Goal: Transaction & Acquisition: Purchase product/service

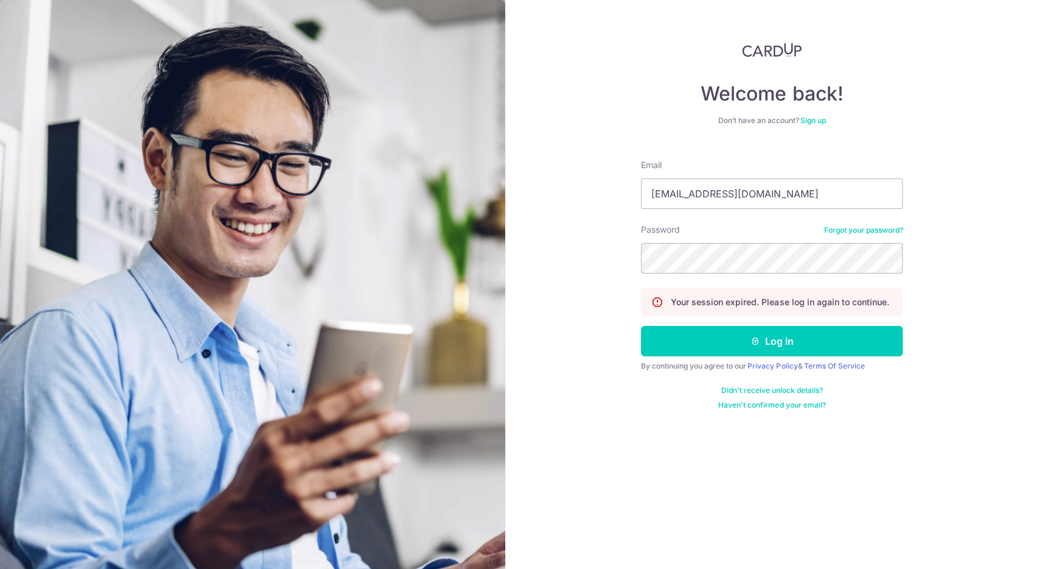
type input "ywf@live.com"
click at [641, 326] on button "Log in" at bounding box center [772, 341] width 262 height 30
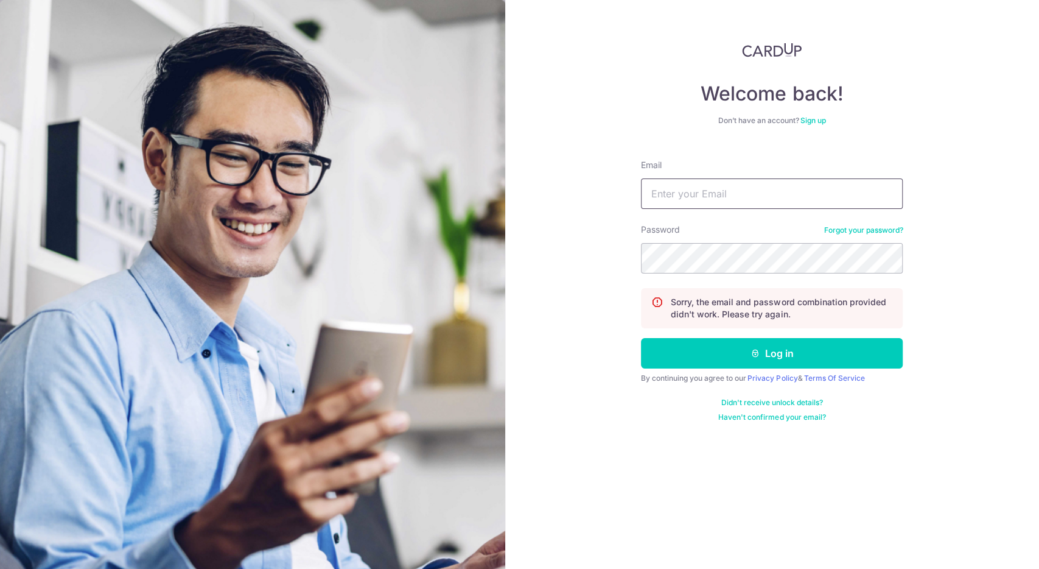
click at [717, 197] on input "Email" at bounding box center [772, 193] width 262 height 30
type input "ywf@live.com"
click at [641, 338] on button "Log in" at bounding box center [772, 353] width 262 height 30
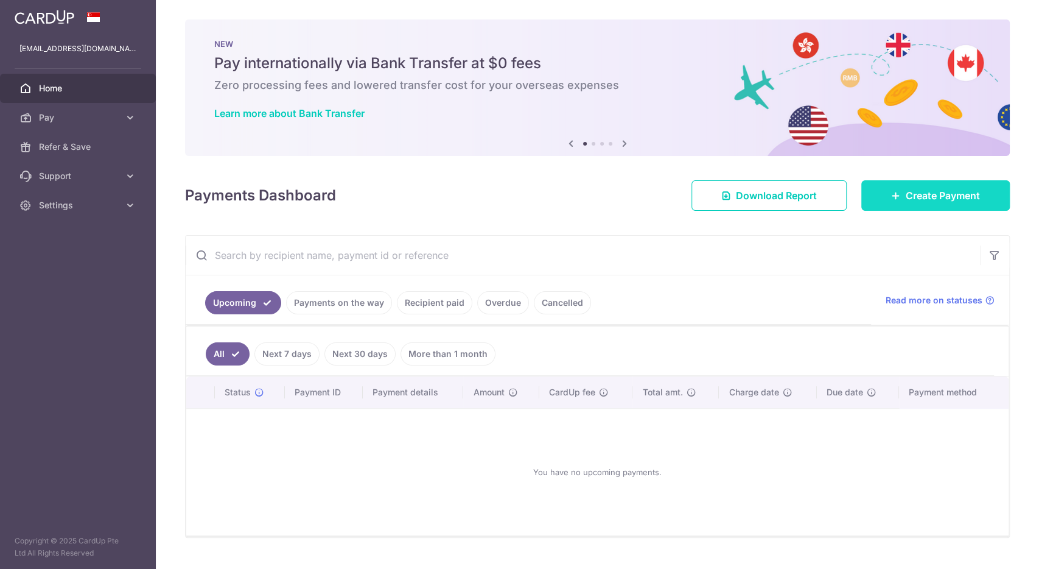
click at [924, 192] on span "Create Payment" at bounding box center [943, 195] width 74 height 15
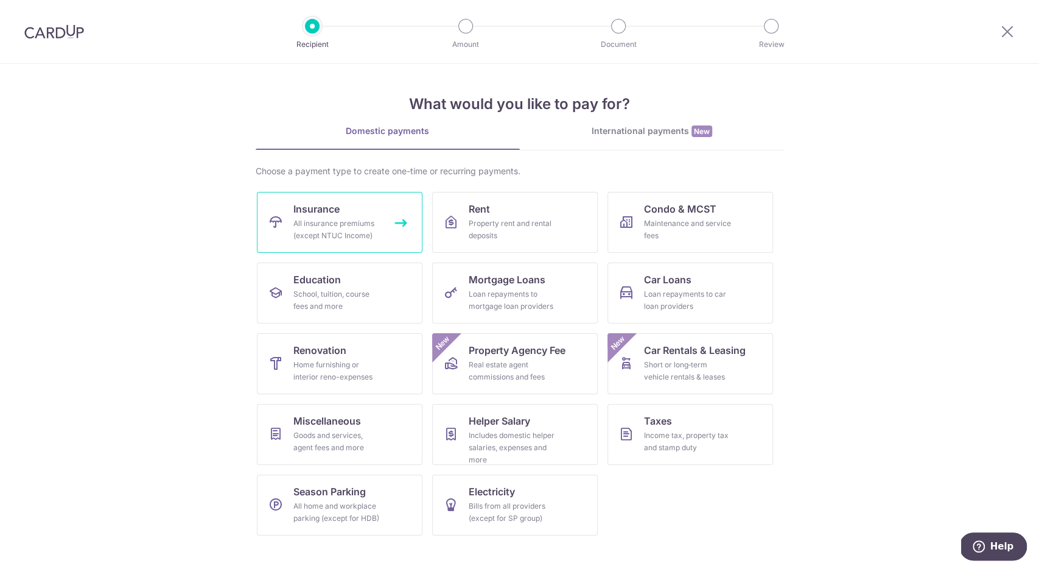
click at [338, 232] on div "All insurance premiums (except NTUC Income)" at bounding box center [338, 229] width 88 height 24
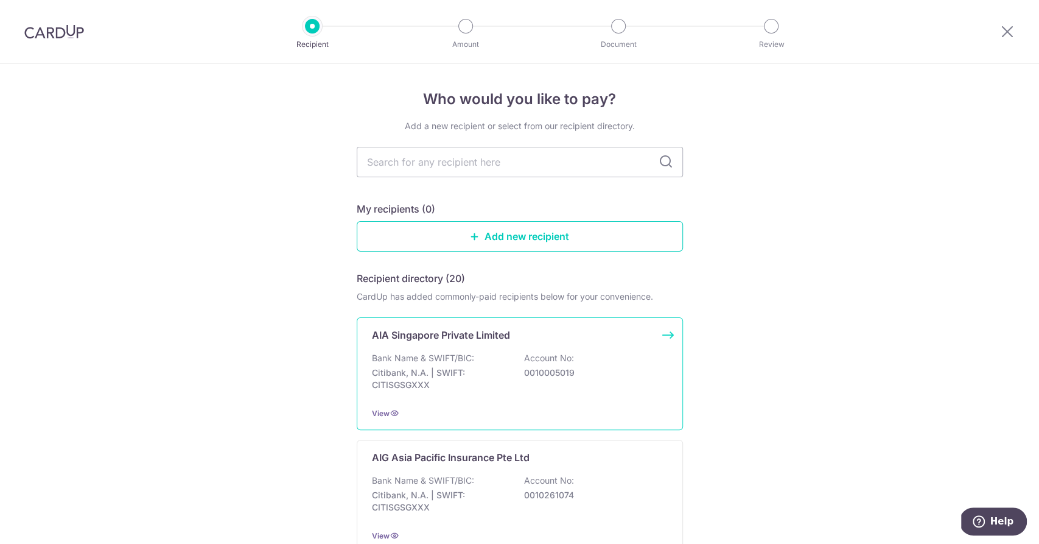
click at [612, 342] on div "AIA Singapore Private Limited Bank Name & SWIFT/BIC: Citibank, N.A. | SWIFT: CI…" at bounding box center [520, 373] width 326 height 113
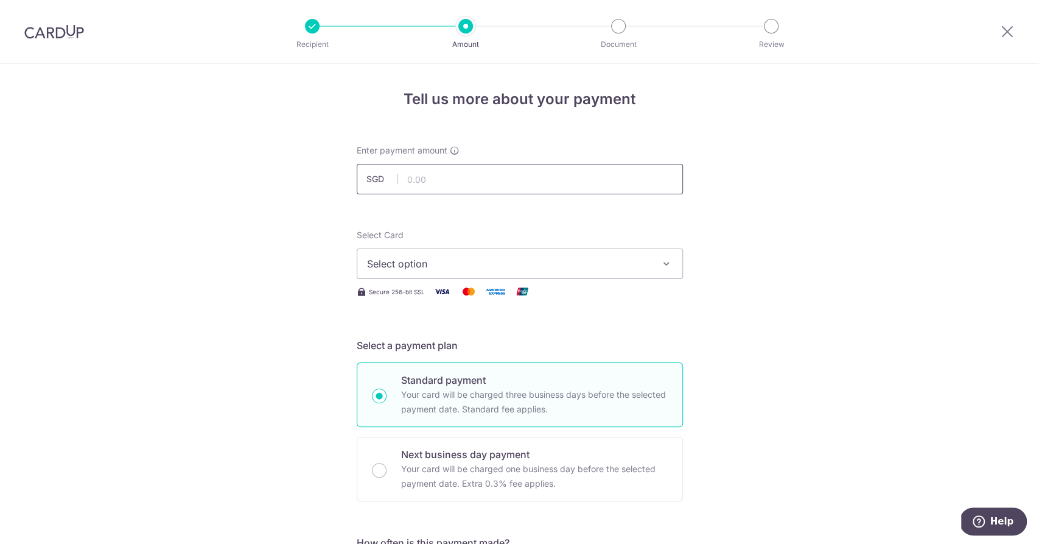
click at [477, 175] on input "text" at bounding box center [520, 179] width 326 height 30
click at [320, 26] on div at bounding box center [312, 26] width 15 height 15
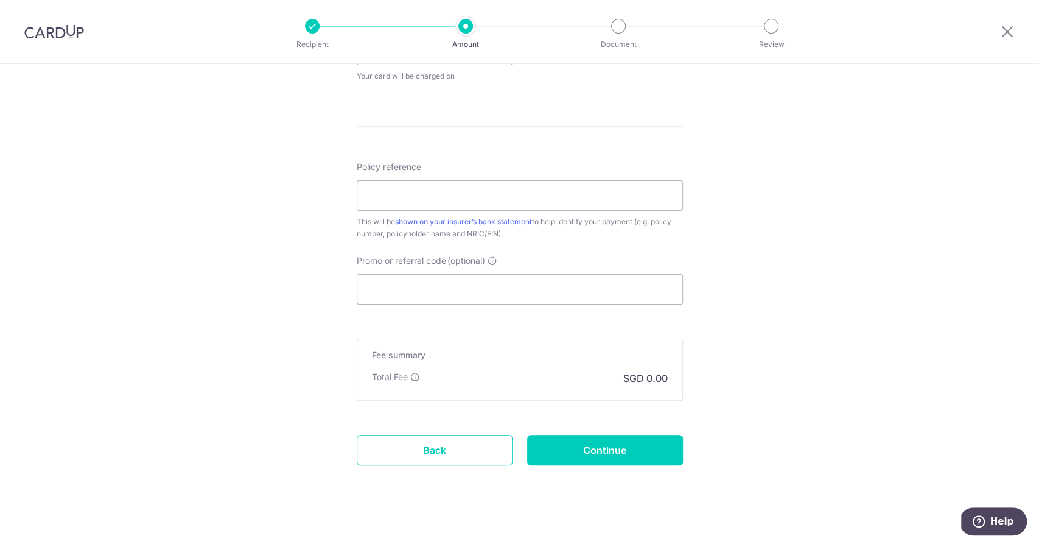
scroll to position [619, 0]
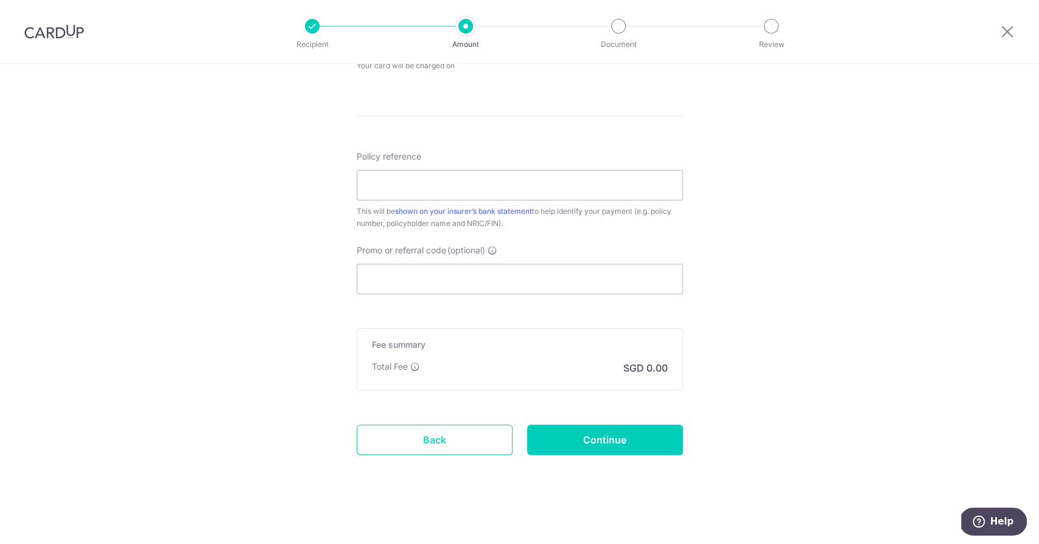
click at [454, 438] on link "Back" at bounding box center [435, 439] width 156 height 30
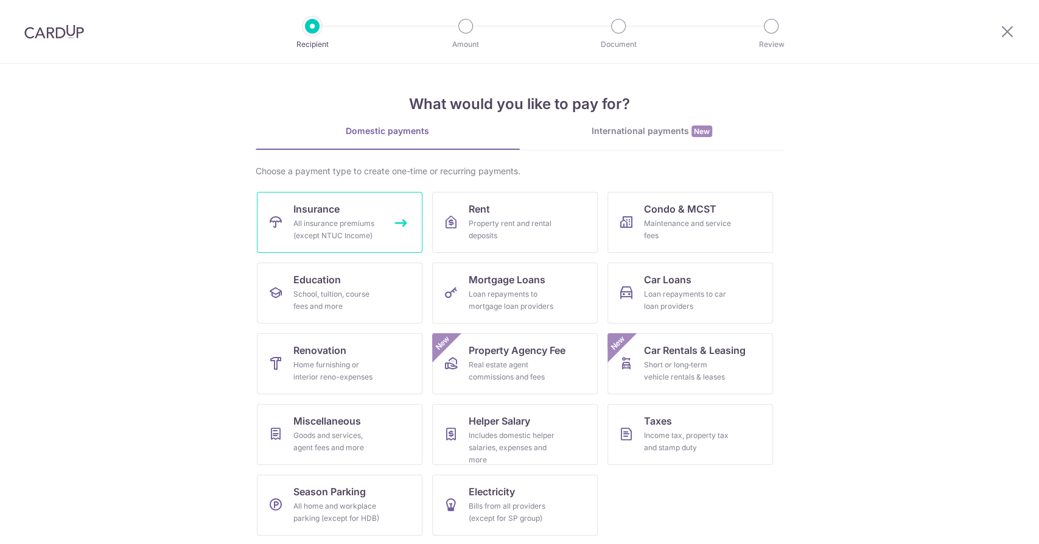
click at [367, 224] on div "All insurance premiums (except NTUC Income)" at bounding box center [338, 229] width 88 height 24
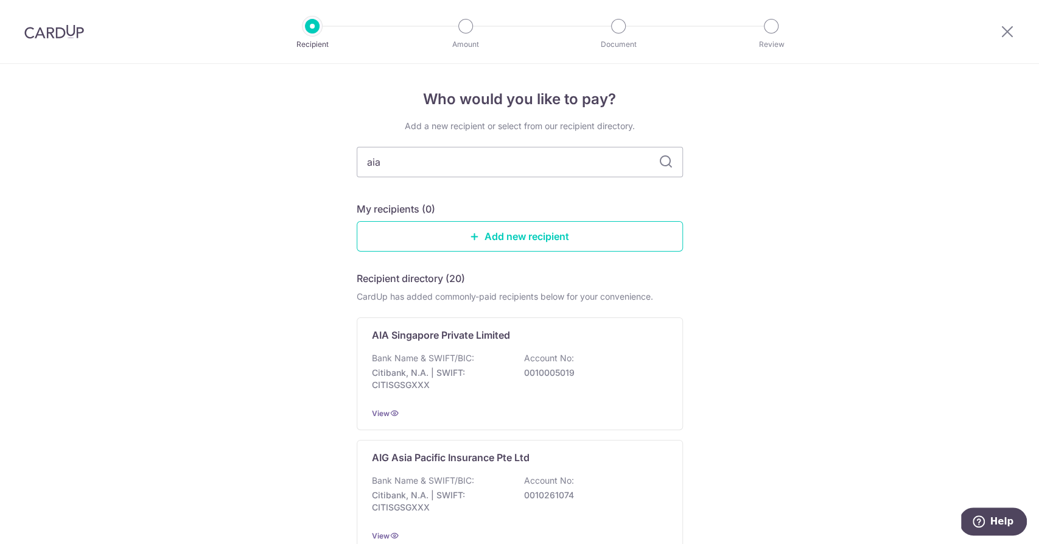
type input "aia"
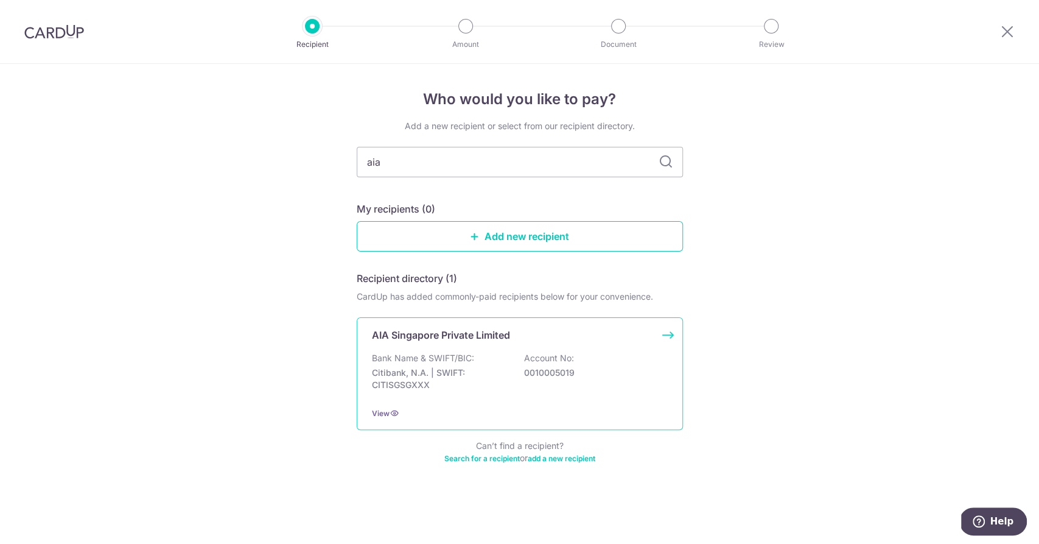
click at [535, 361] on p "Account No:" at bounding box center [549, 358] width 50 height 12
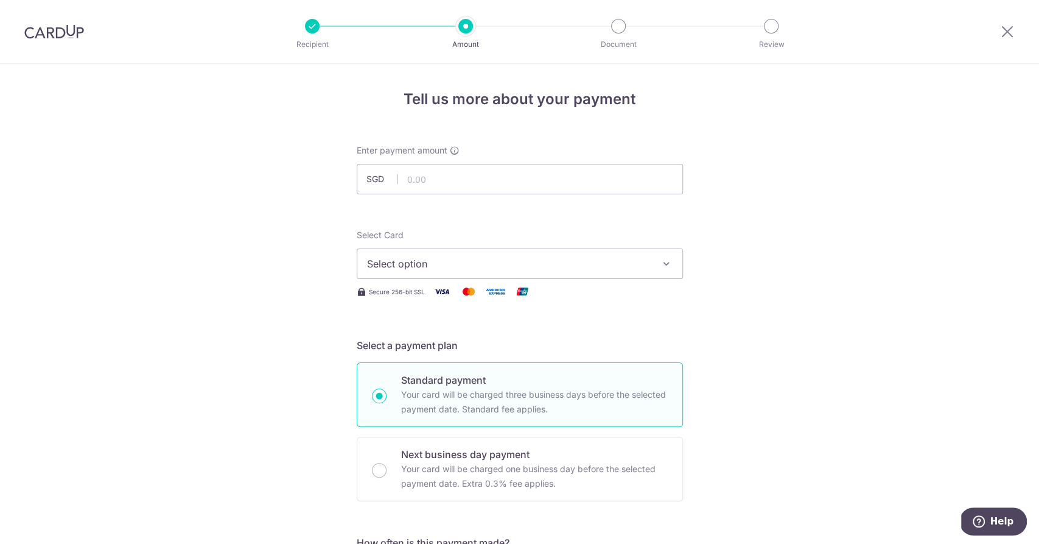
click at [485, 256] on span "Select option" at bounding box center [509, 263] width 284 height 15
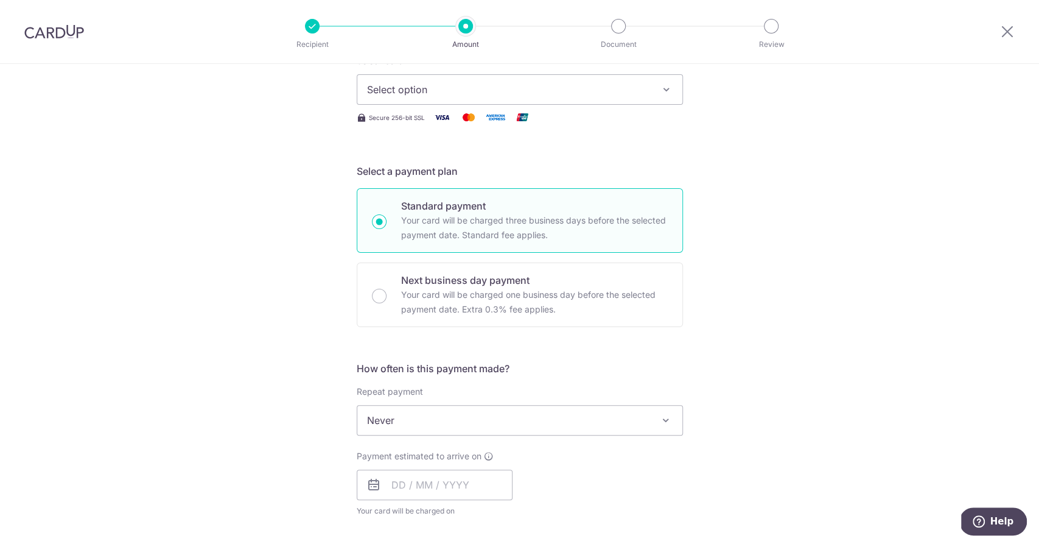
scroll to position [183, 0]
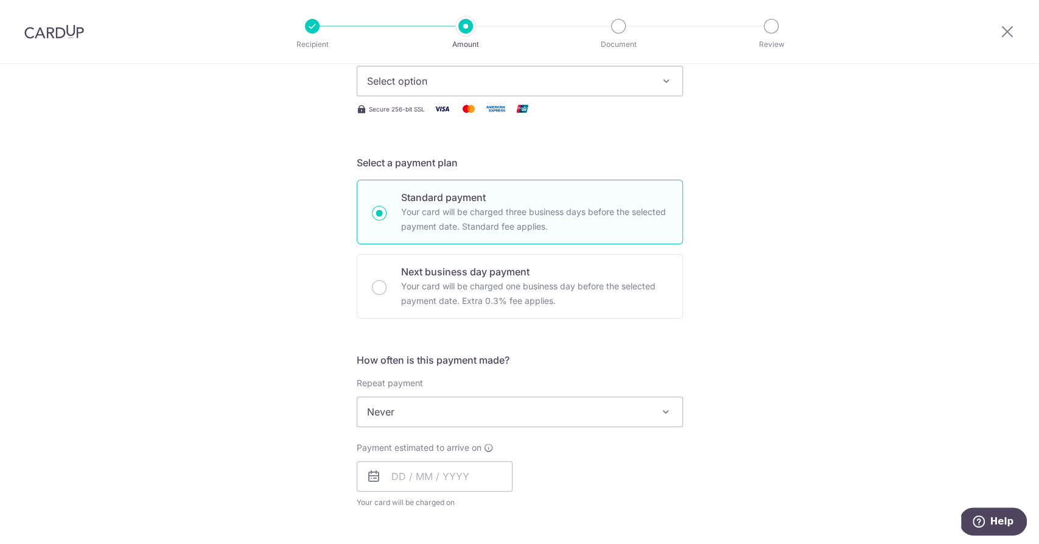
click at [650, 413] on span "Never" at bounding box center [519, 411] width 325 height 29
click at [803, 355] on div "Tell us more about your payment Enter payment amount SGD Select Card Select opt…" at bounding box center [519, 432] width 1039 height 1102
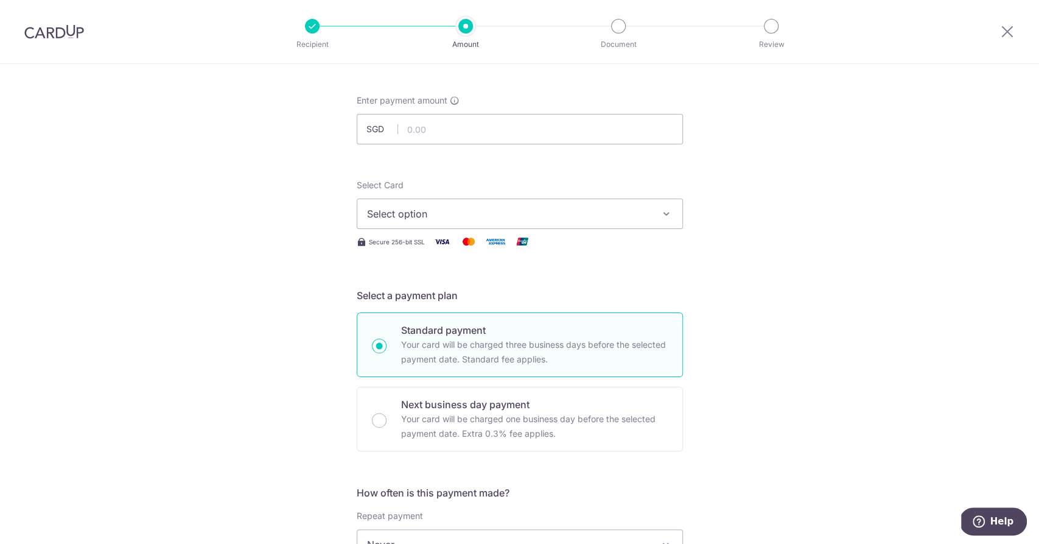
scroll to position [0, 0]
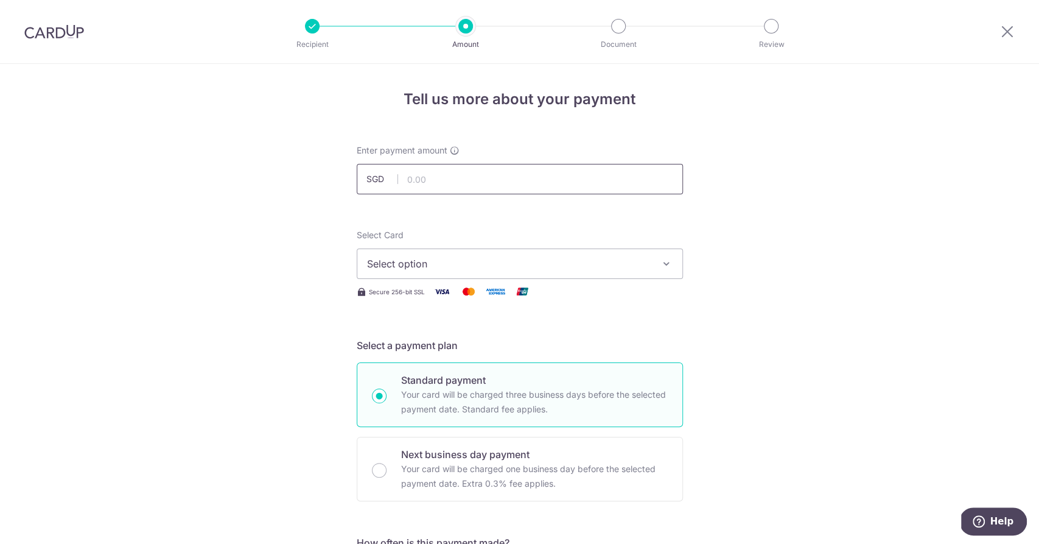
click at [417, 174] on input "text" at bounding box center [520, 179] width 326 height 30
click at [440, 264] on span "Select option" at bounding box center [509, 263] width 284 height 15
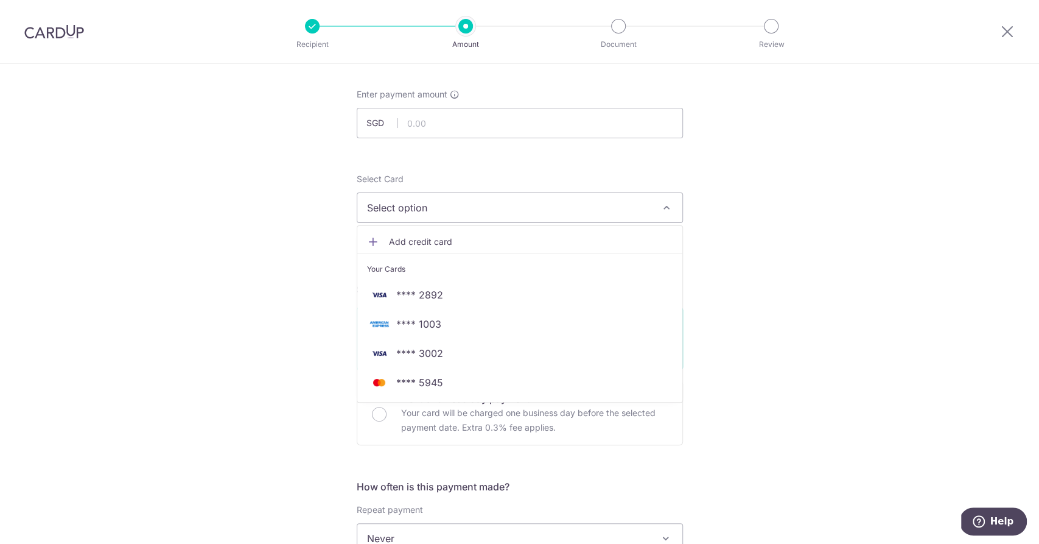
scroll to position [61, 0]
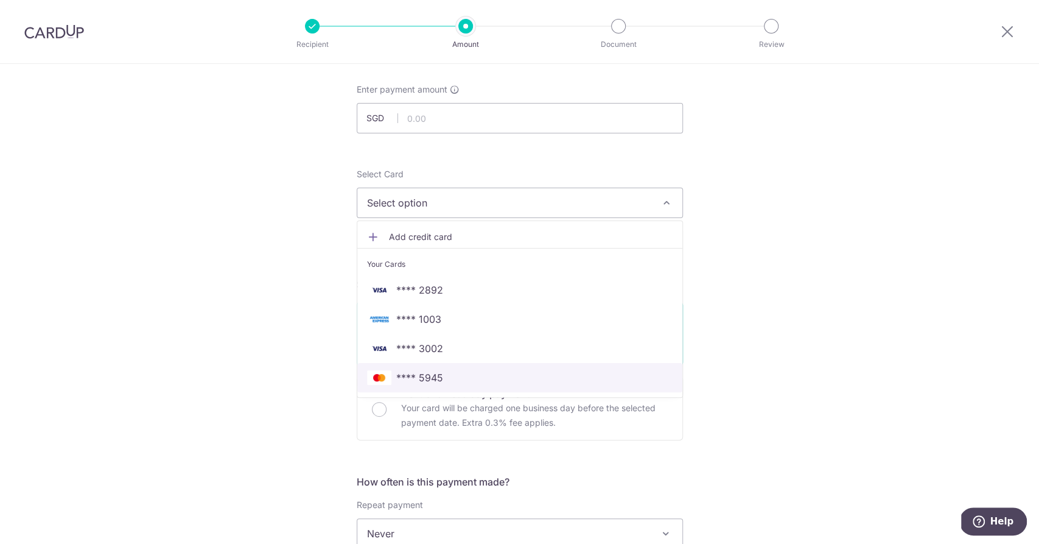
click at [450, 384] on link "**** 5945" at bounding box center [519, 377] width 325 height 29
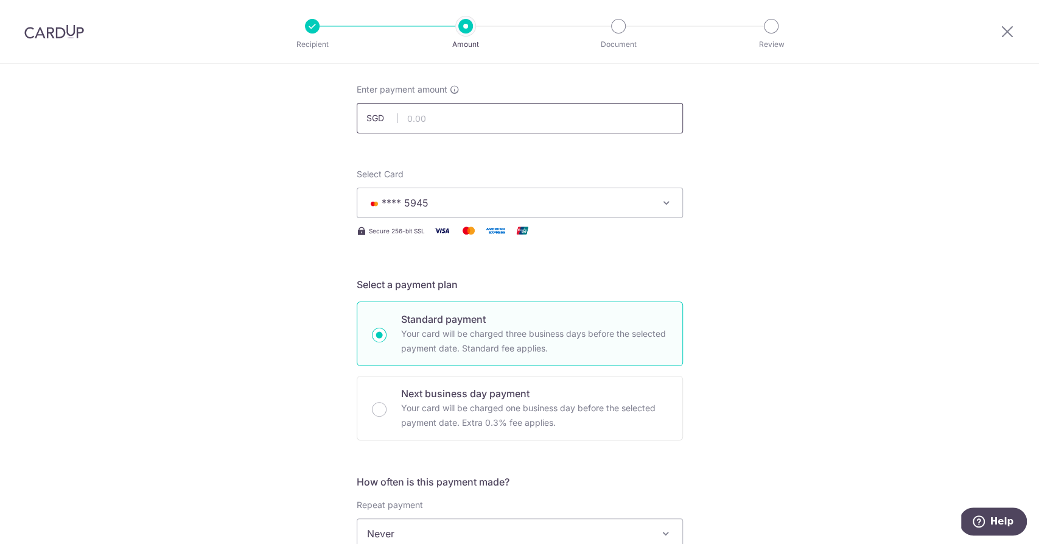
click at [496, 119] on input "text" at bounding box center [520, 118] width 326 height 30
click at [499, 122] on input "text" at bounding box center [520, 118] width 326 height 30
click at [969, 214] on div "Tell us more about your payment Enter payment amount SGD 1188.9 Select Card ***…" at bounding box center [519, 554] width 1039 height 1102
type input "1,188.90"
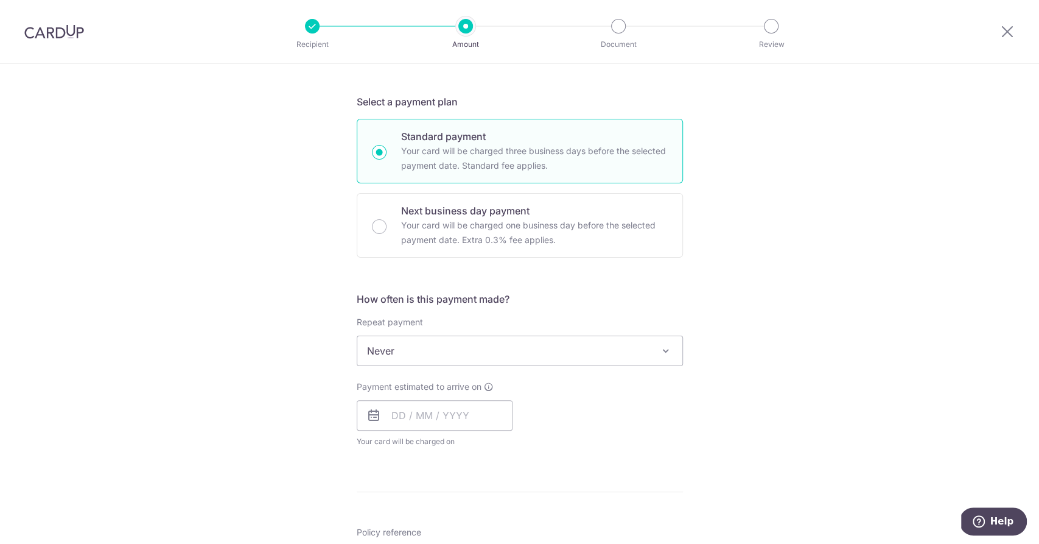
click at [482, 349] on span "Never" at bounding box center [519, 350] width 325 height 29
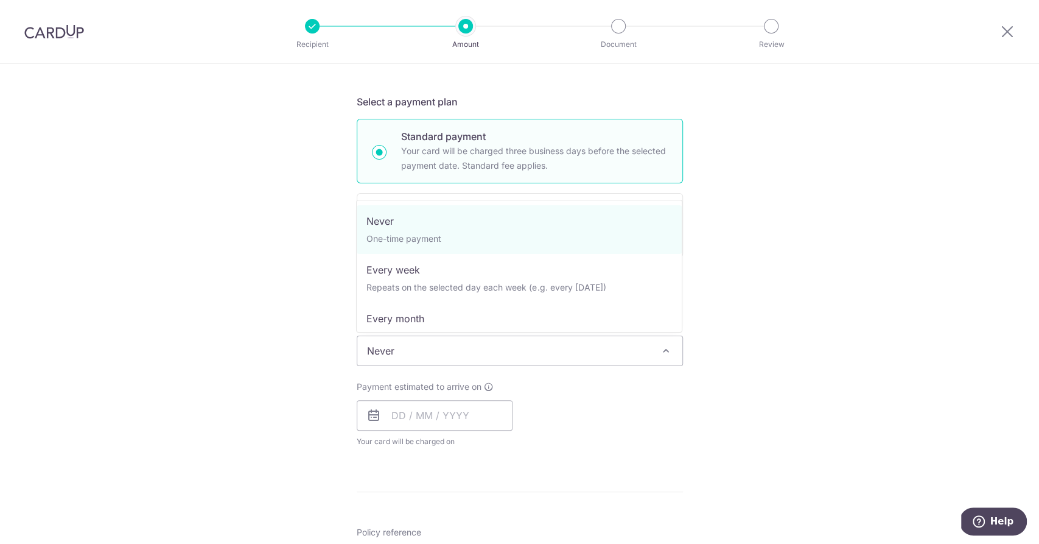
click at [482, 349] on span "Never" at bounding box center [519, 350] width 325 height 29
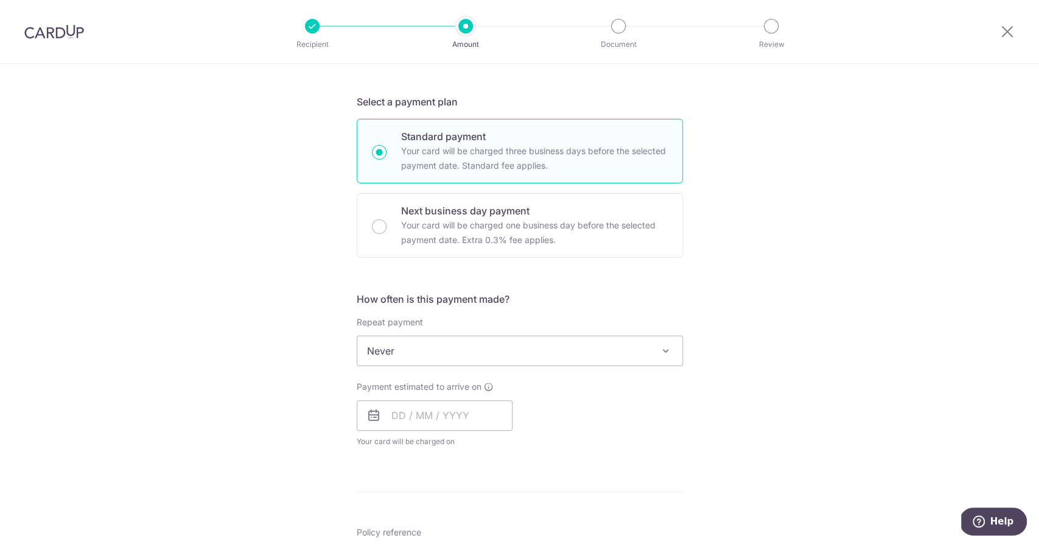
click at [835, 326] on div "Tell us more about your payment Enter payment amount SGD 1,188.90 1188.90 Selec…" at bounding box center [519, 371] width 1039 height 1102
click at [413, 418] on input "text" at bounding box center [435, 415] width 156 height 30
click at [282, 405] on div "Tell us more about your payment Enter payment amount SGD 1,188.90 1188.90 Selec…" at bounding box center [519, 371] width 1039 height 1102
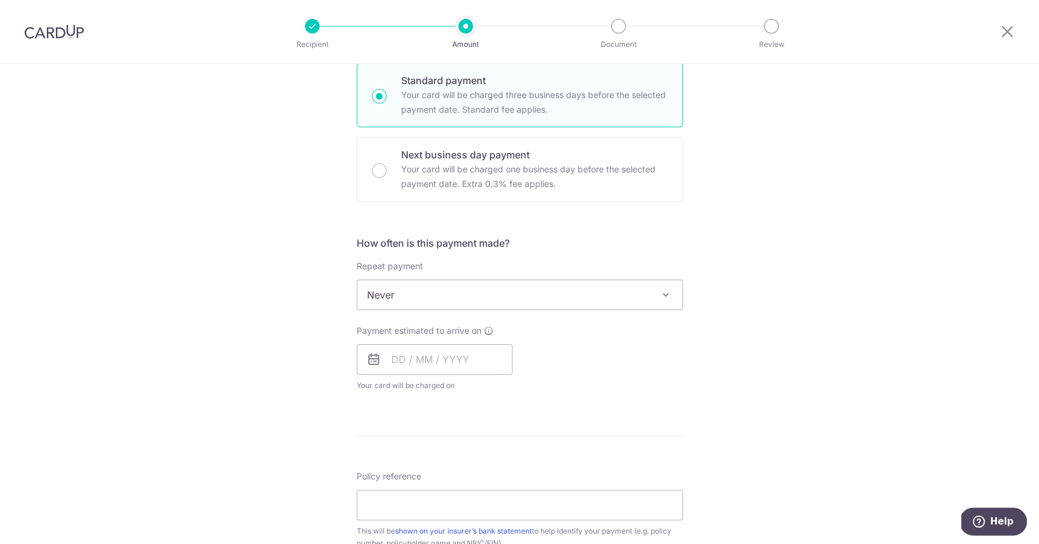
scroll to position [304, 0]
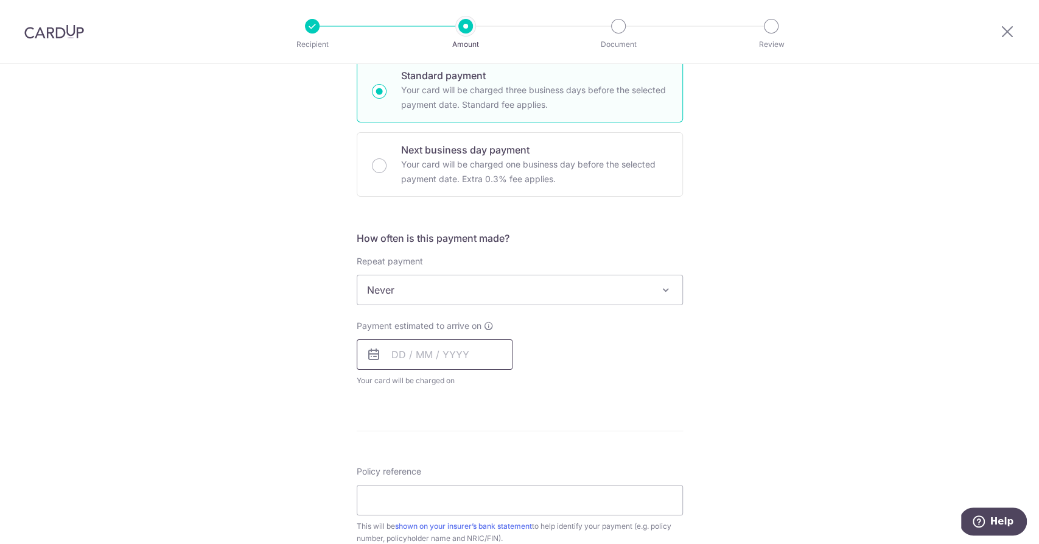
click at [453, 360] on input "text" at bounding box center [435, 354] width 156 height 30
click at [600, 374] on div "Payment estimated to arrive on Prev Next Oct Nov Dec 2025 2026 2027 2028 2029 2…" at bounding box center [520, 353] width 341 height 67
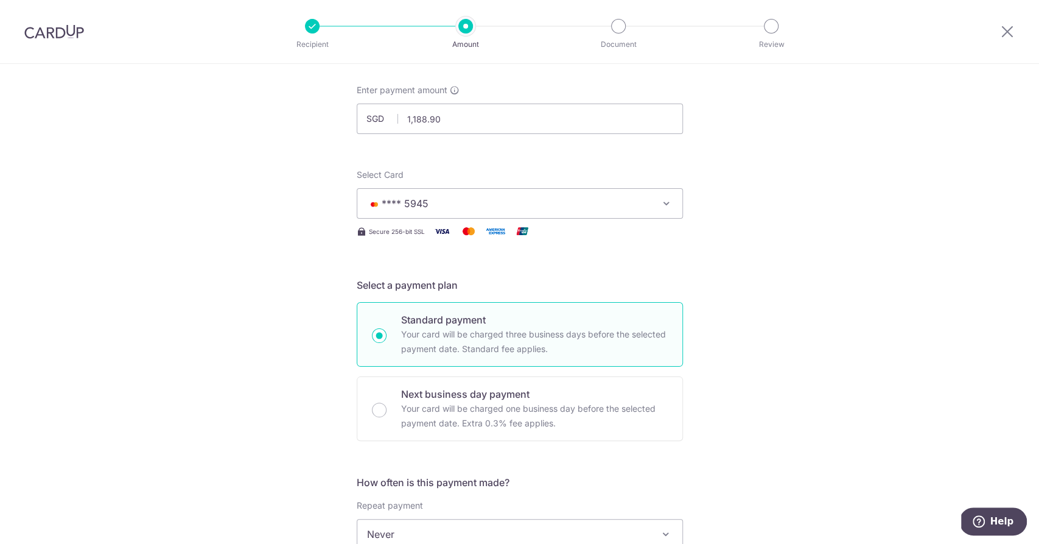
scroll to position [183, 0]
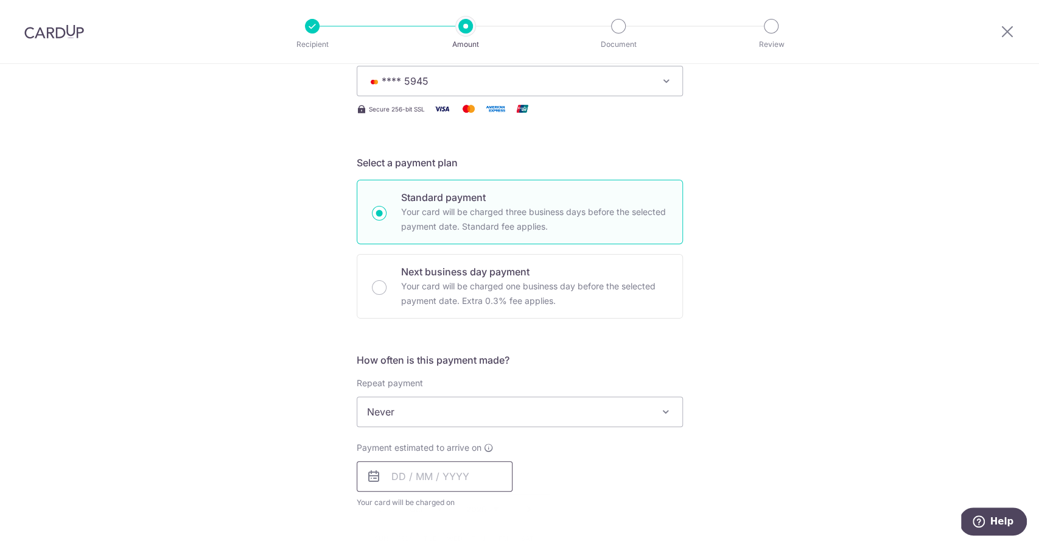
click at [423, 480] on input "text" at bounding box center [435, 476] width 156 height 30
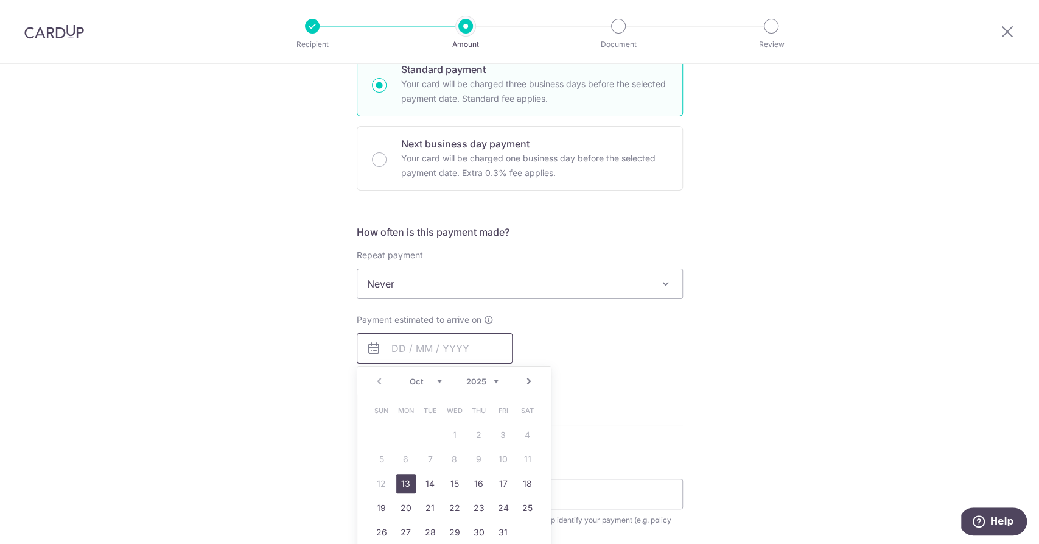
scroll to position [365, 0]
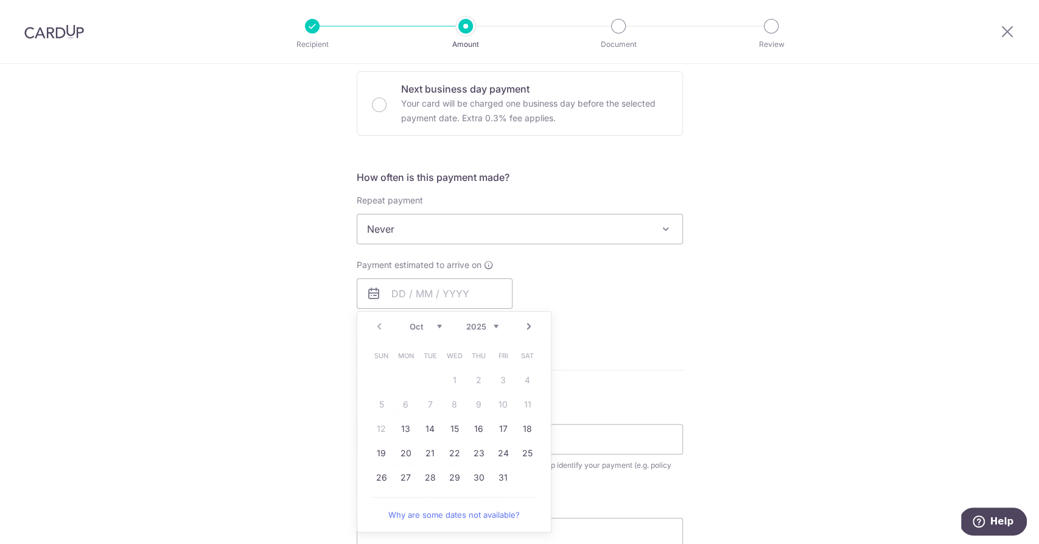
click at [623, 389] on form "Enter payment amount SGD 1,188.90 1188.90 Select Card **** 5945 Add credit card…" at bounding box center [520, 261] width 326 height 964
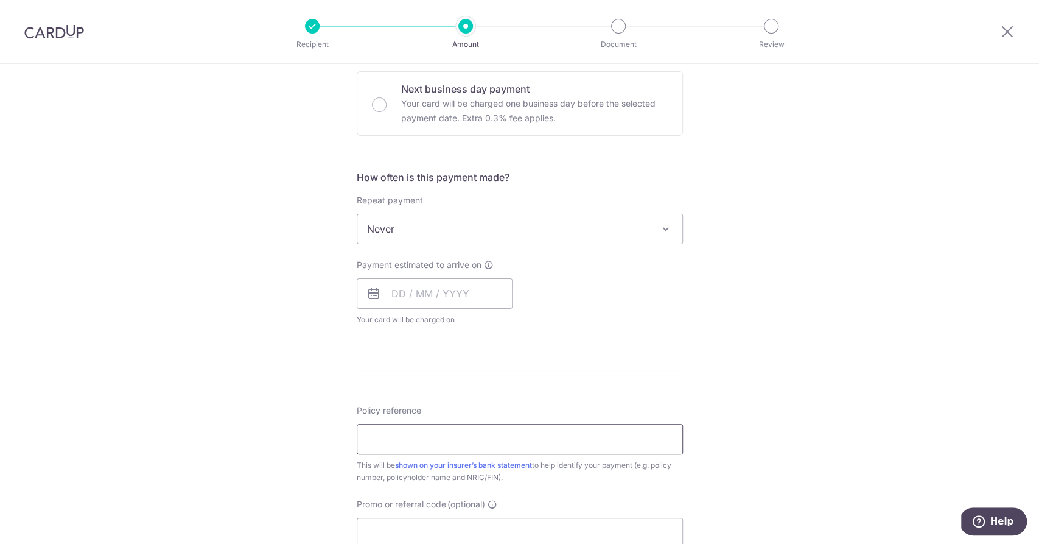
click at [472, 443] on input "Policy reference" at bounding box center [520, 439] width 326 height 30
paste input "E241711158"
type input "E241711158"
click at [449, 289] on input "text" at bounding box center [435, 293] width 156 height 30
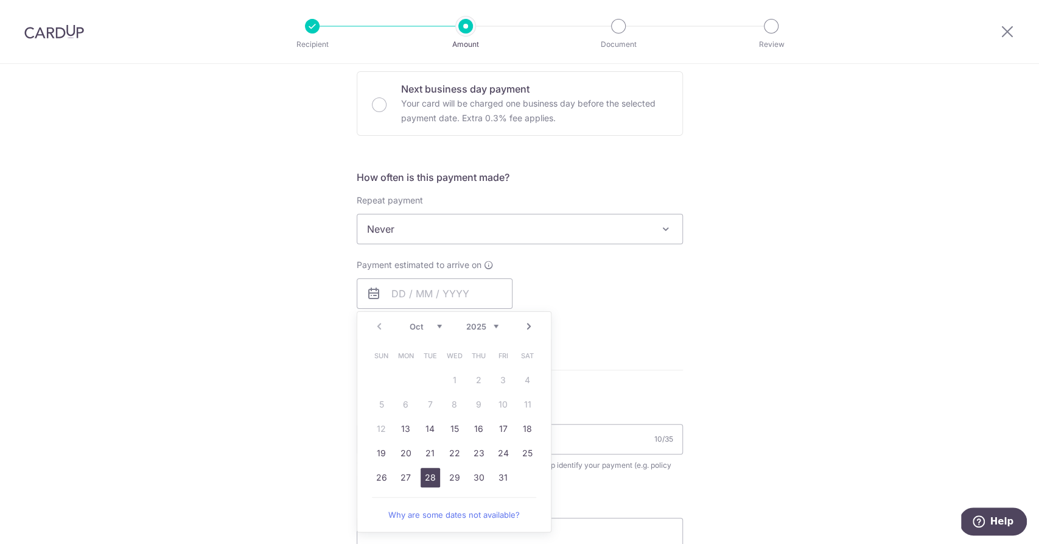
click at [428, 477] on link "28" at bounding box center [430, 477] width 19 height 19
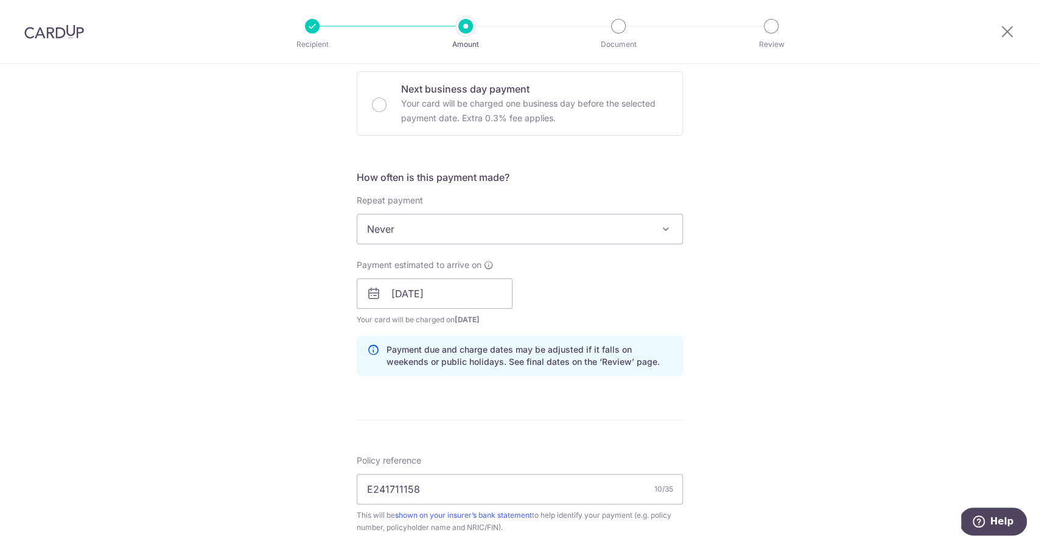
click at [600, 351] on p "Payment due and charge dates may be adjusted if it falls on weekends or public …" at bounding box center [530, 355] width 286 height 24
click at [446, 298] on input "[DATE]" at bounding box center [435, 293] width 156 height 30
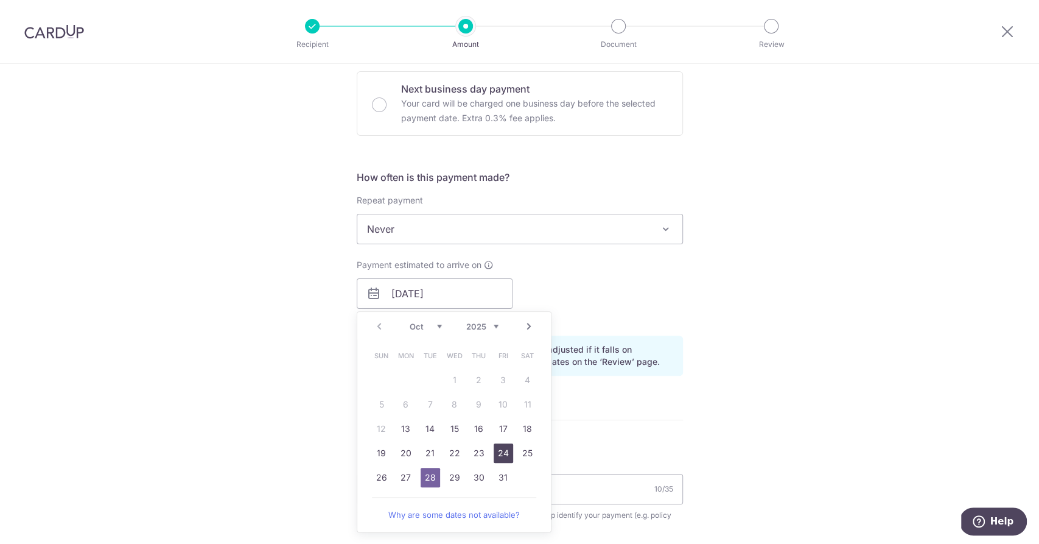
drag, startPoint x: 502, startPoint y: 449, endPoint x: 567, endPoint y: 438, distance: 65.5
click at [502, 449] on link "24" at bounding box center [503, 452] width 19 height 19
type input "24/10/2025"
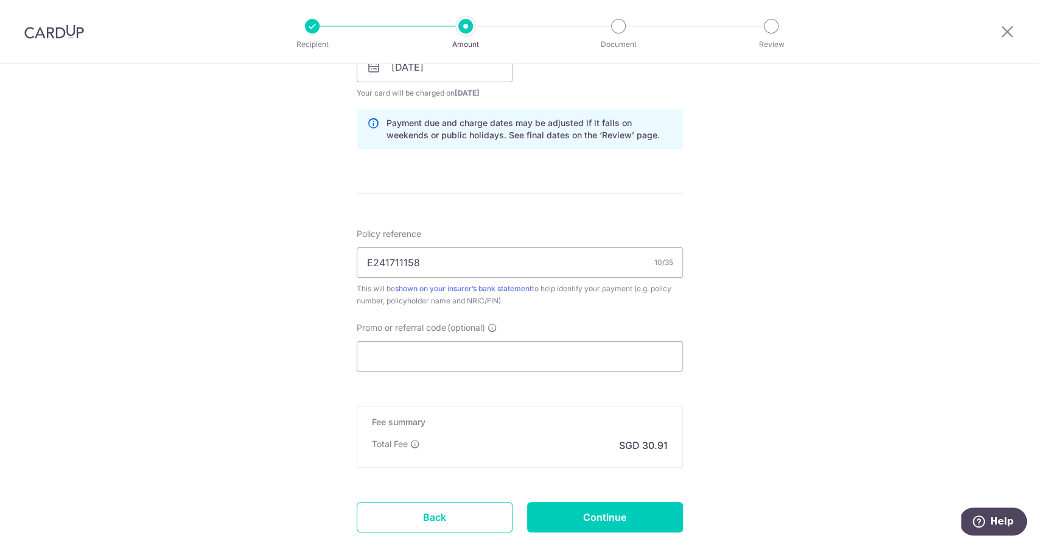
scroll to position [669, 0]
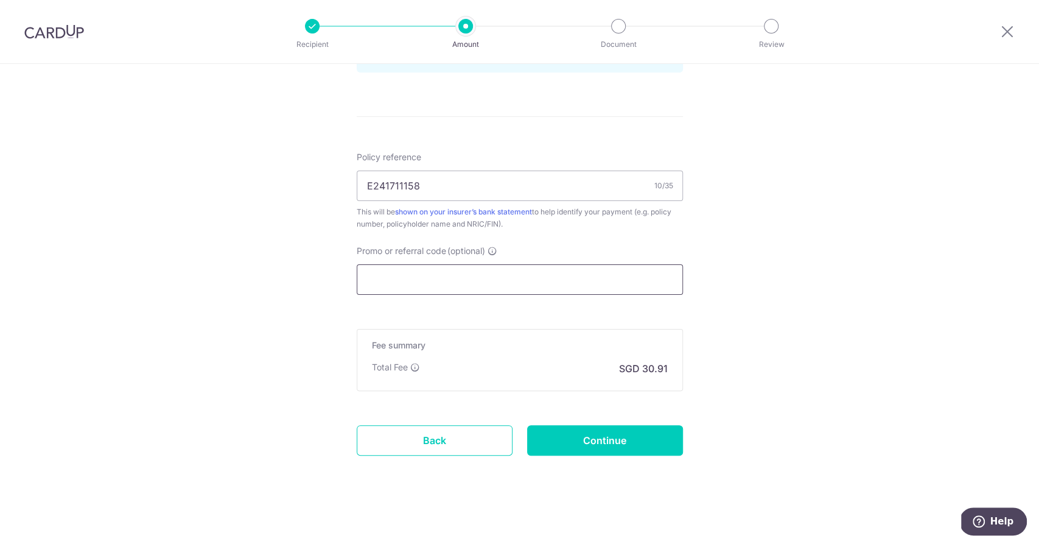
click at [405, 275] on input "Promo or referral code (optional)" at bounding box center [520, 279] width 326 height 30
paste input "OFF225"
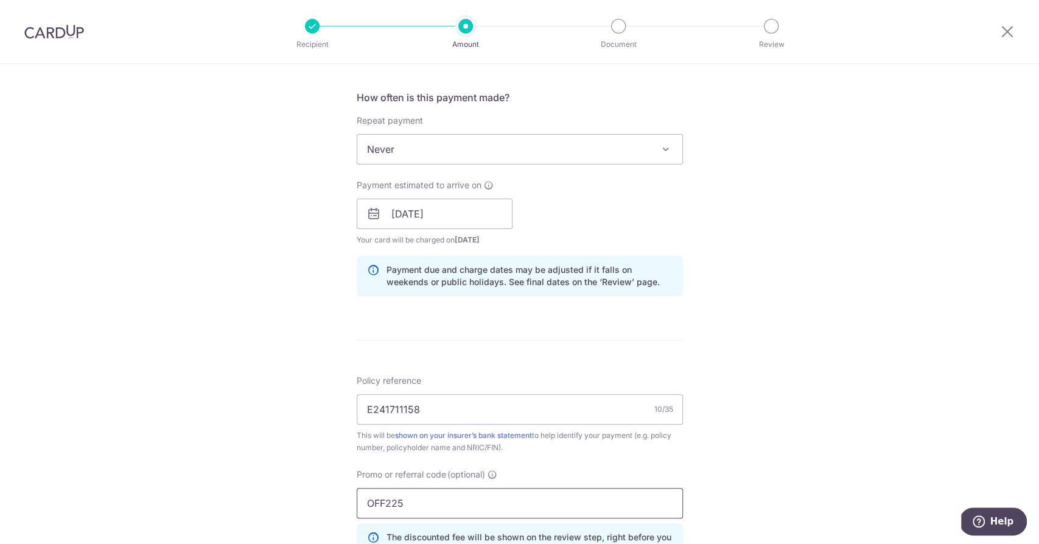
scroll to position [425, 0]
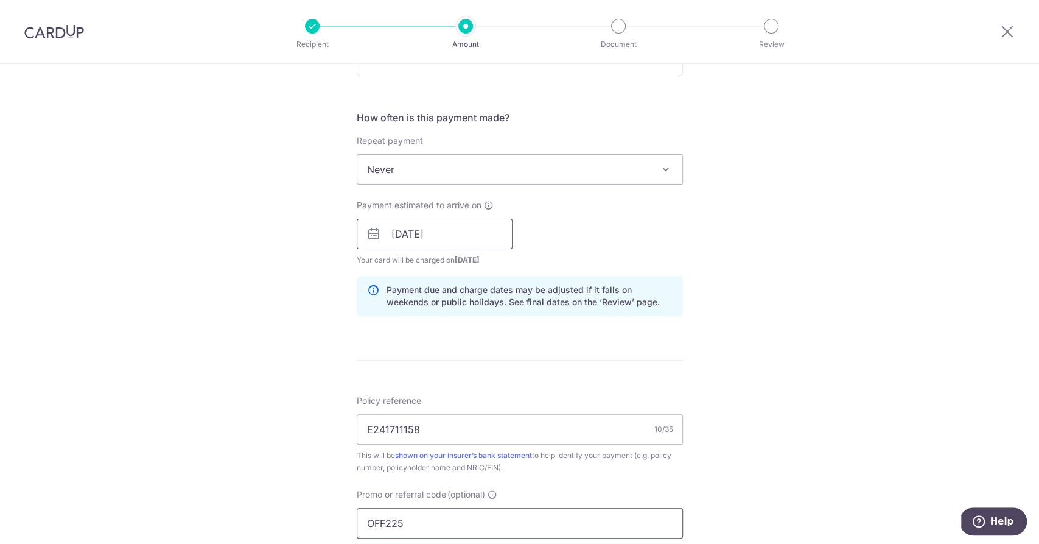
type input "OFF225"
click at [435, 233] on input "24/10/2025" at bounding box center [435, 234] width 156 height 30
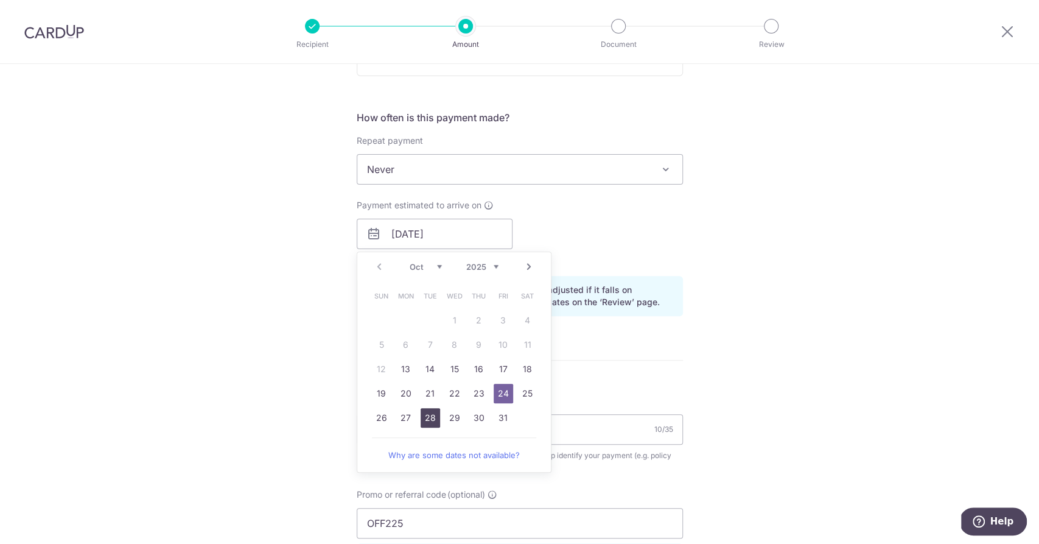
click at [437, 418] on link "28" at bounding box center [430, 417] width 19 height 19
type input "[DATE]"
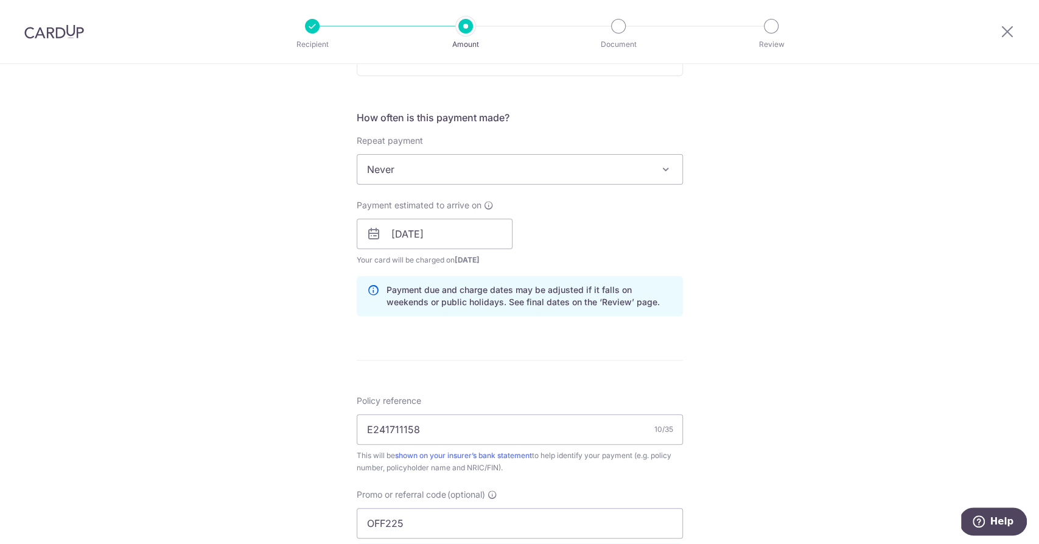
click at [792, 338] on div "Tell us more about your payment Enter payment amount SGD 1,188.90 1188.90 Selec…" at bounding box center [519, 242] width 1039 height 1206
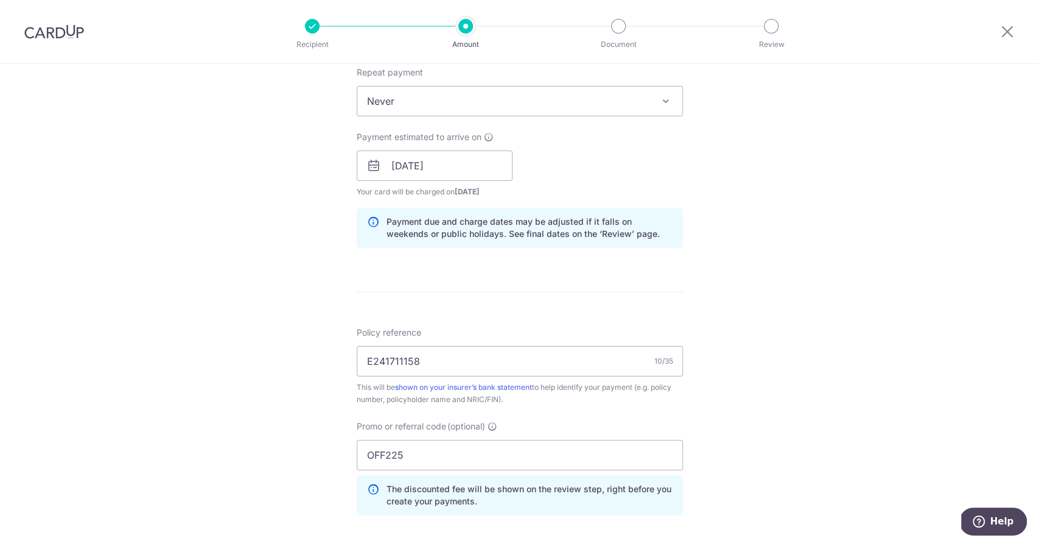
scroll to position [723, 0]
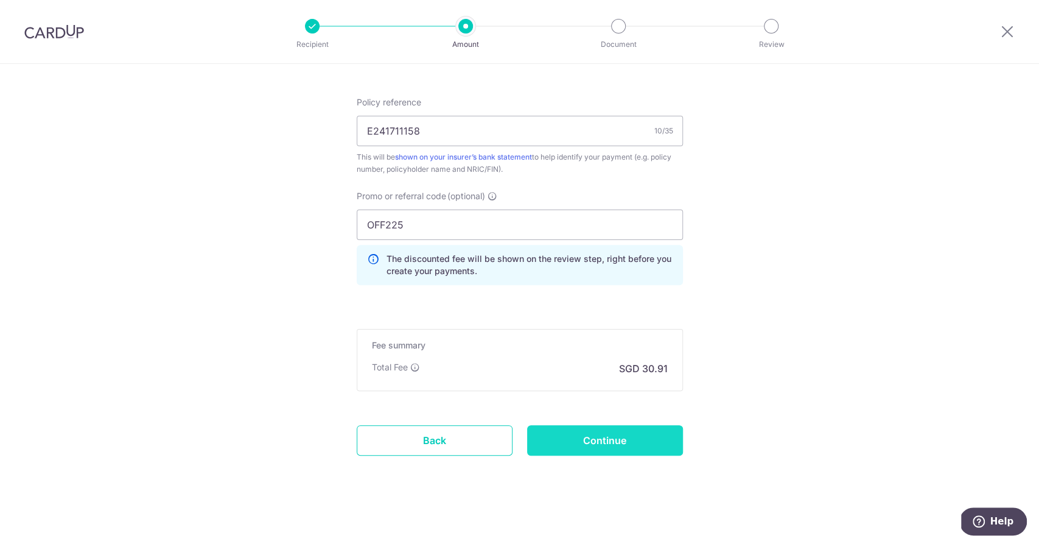
click at [624, 439] on input "Continue" at bounding box center [605, 440] width 156 height 30
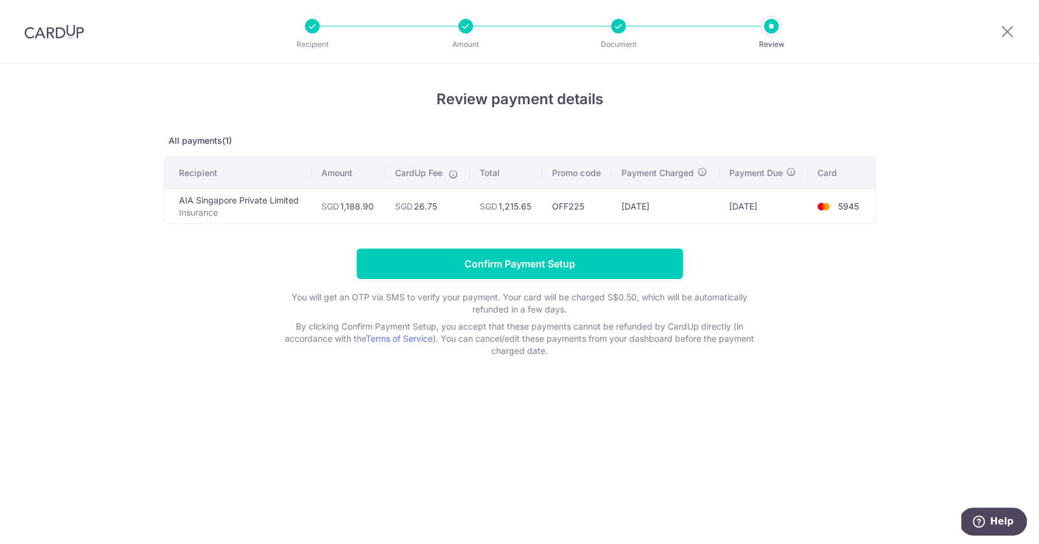
drag, startPoint x: 415, startPoint y: 206, endPoint x: 451, endPoint y: 206, distance: 36.5
click at [451, 206] on td "SGD 26.75" at bounding box center [427, 206] width 85 height 35
click at [452, 206] on td "SGD 26.75" at bounding box center [427, 206] width 85 height 35
click at [431, 206] on td "SGD 26.75" at bounding box center [427, 206] width 85 height 35
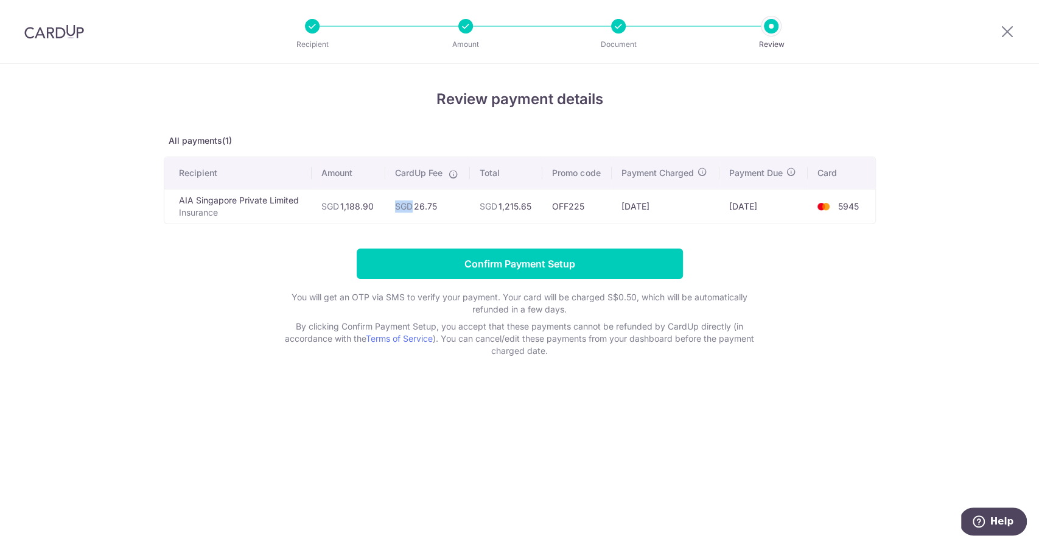
click at [431, 206] on td "SGD 26.75" at bounding box center [427, 206] width 85 height 35
click at [421, 206] on td "SGD 26.75" at bounding box center [427, 206] width 85 height 35
click at [425, 206] on td "SGD 26.75" at bounding box center [427, 206] width 85 height 35
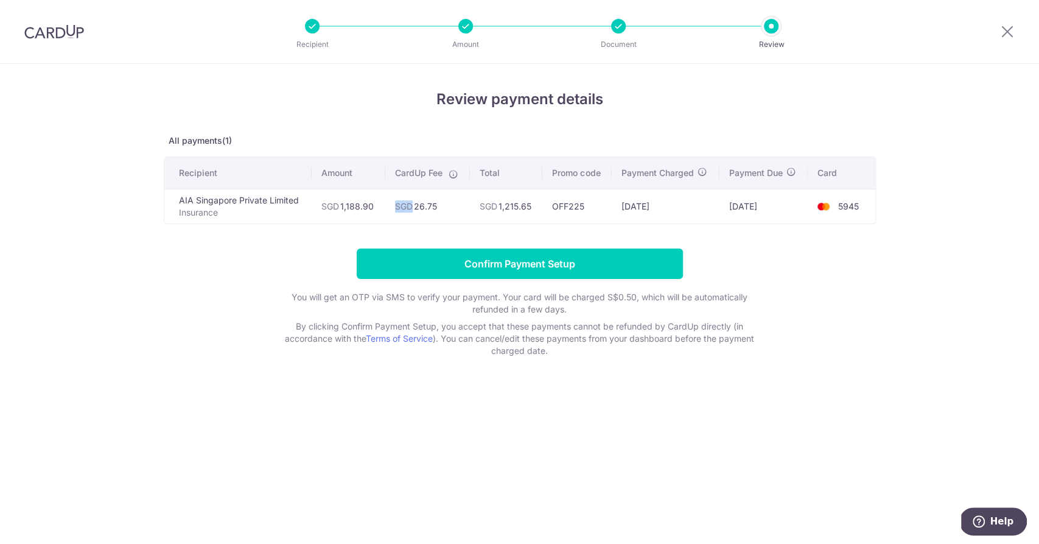
click at [425, 206] on td "SGD 26.75" at bounding box center [427, 206] width 85 height 35
click at [429, 205] on td "SGD 26.75" at bounding box center [427, 206] width 85 height 35
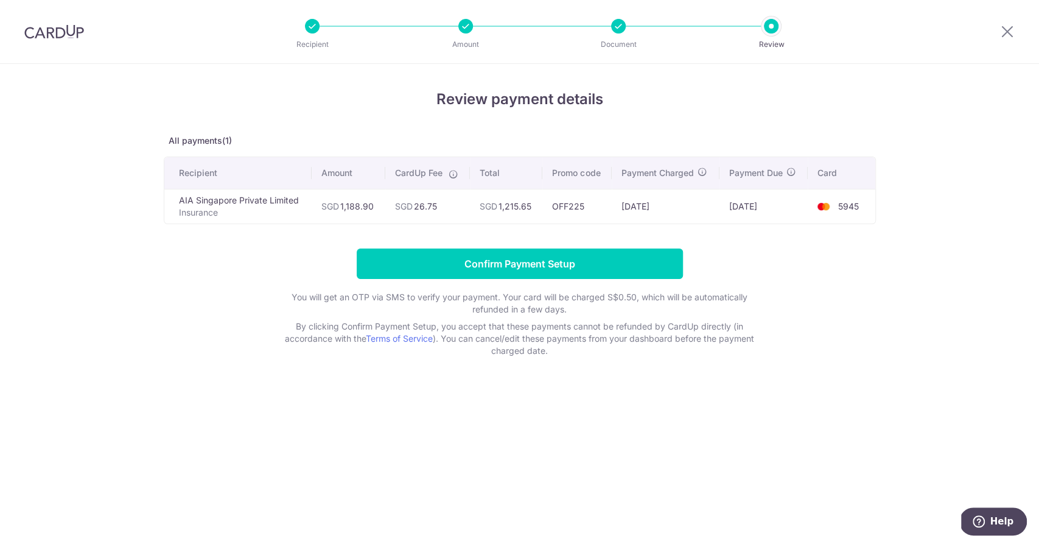
click at [429, 205] on td "SGD 26.75" at bounding box center [427, 206] width 85 height 35
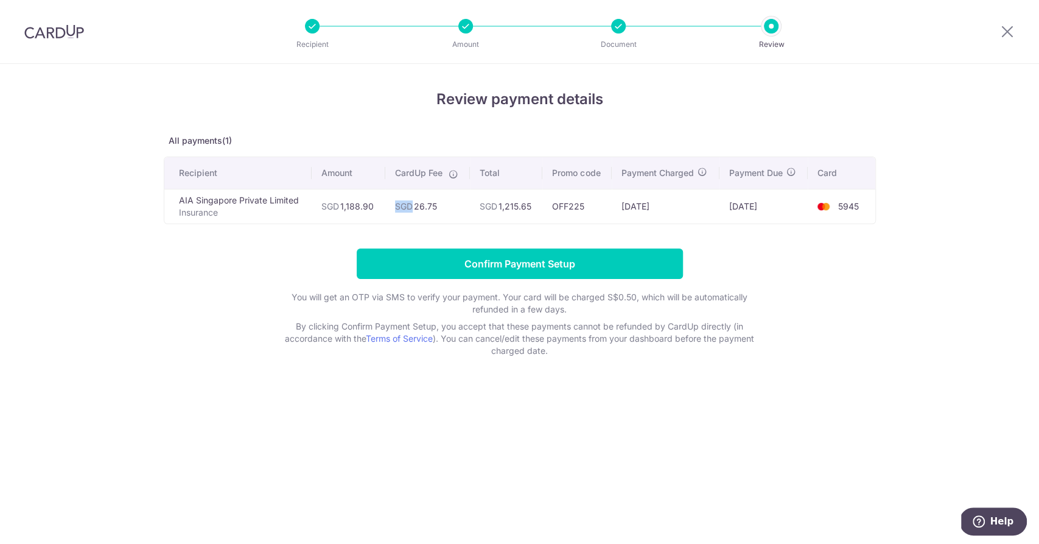
click at [429, 205] on td "SGD 26.75" at bounding box center [427, 206] width 85 height 35
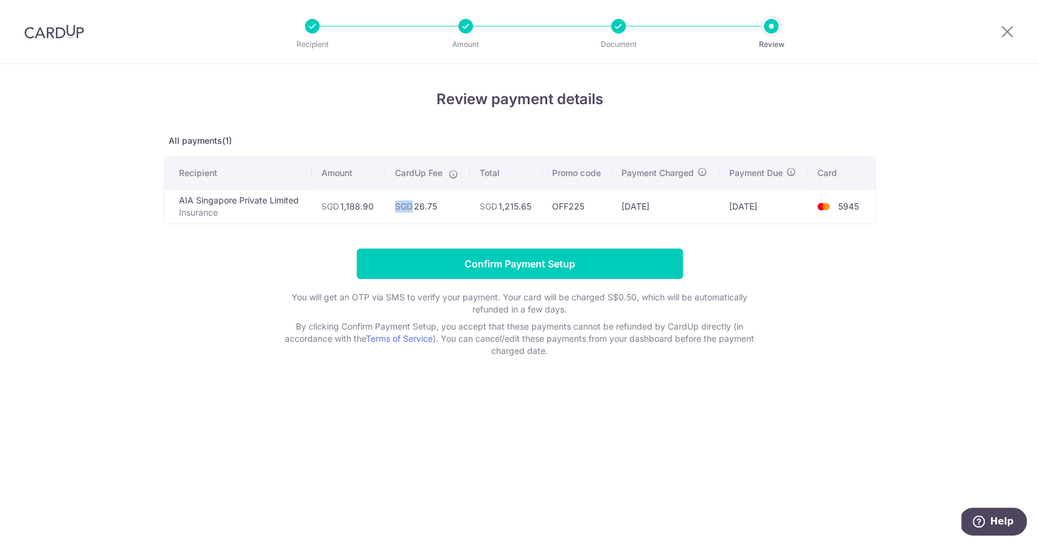
click at [429, 205] on td "SGD 26.75" at bounding box center [427, 206] width 85 height 35
drag, startPoint x: 421, startPoint y: 209, endPoint x: 446, endPoint y: 205, distance: 25.2
click at [446, 205] on td "SGD 26.75" at bounding box center [427, 206] width 85 height 35
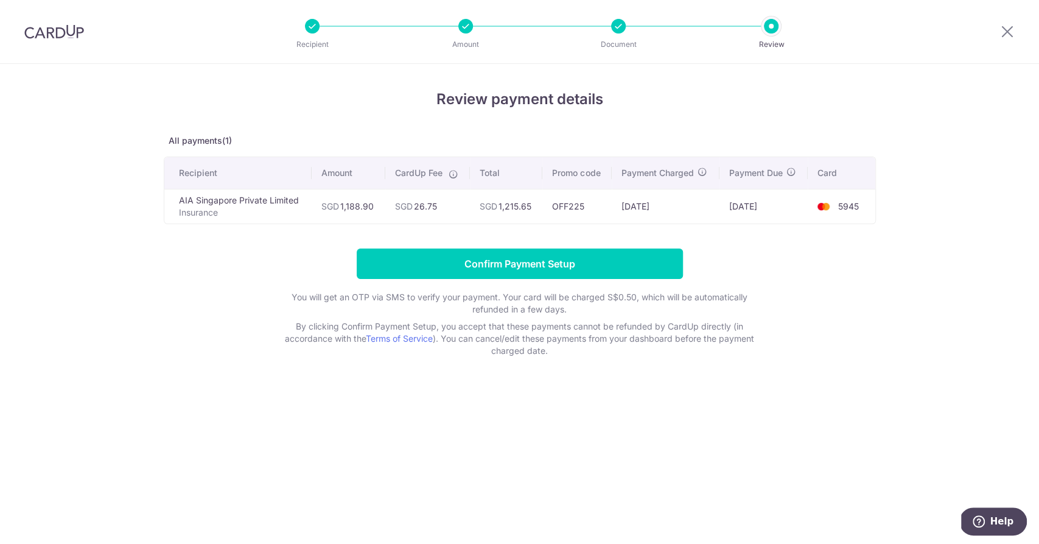
click at [446, 205] on td "SGD 26.75" at bounding box center [427, 206] width 85 height 35
click at [336, 208] on span "SGD" at bounding box center [331, 206] width 18 height 10
drag, startPoint x: 334, startPoint y: 202, endPoint x: 387, endPoint y: 209, distance: 52.9
click at [387, 209] on tr "AIA Singapore Private Limited Insurance SGD 1,188.90 SGD 26.75 SGD 1,215.65 OFF…" at bounding box center [519, 206] width 711 height 35
drag, startPoint x: 421, startPoint y: 206, endPoint x: 463, endPoint y: 206, distance: 42.6
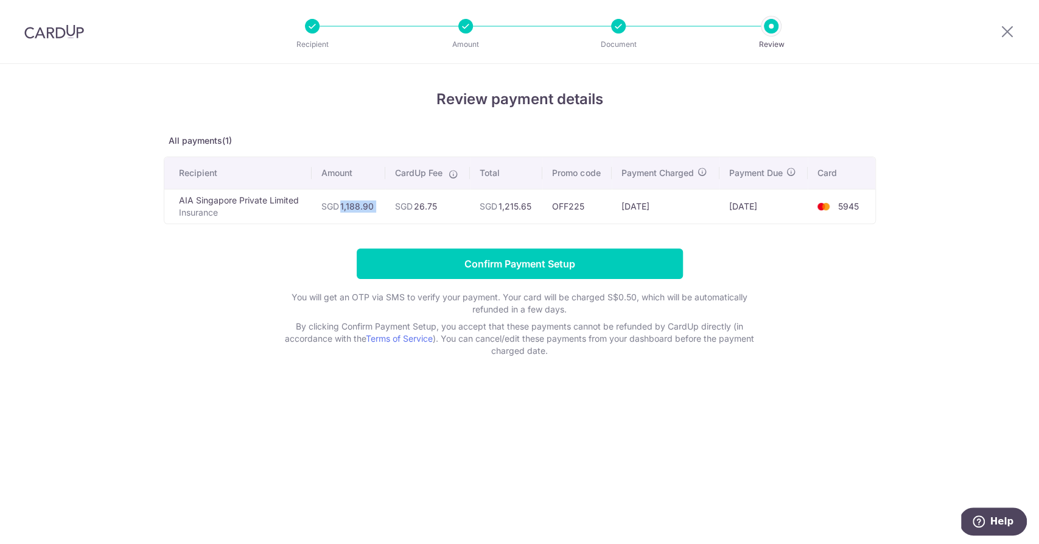
click at [463, 206] on td "SGD 26.75" at bounding box center [427, 206] width 85 height 35
click at [448, 202] on td "SGD 26.75" at bounding box center [427, 206] width 85 height 35
drag, startPoint x: 342, startPoint y: 208, endPoint x: 382, endPoint y: 205, distance: 40.9
click at [382, 205] on td "SGD 1,188.90" at bounding box center [349, 206] width 74 height 35
click at [406, 208] on span "SGD" at bounding box center [404, 206] width 18 height 10
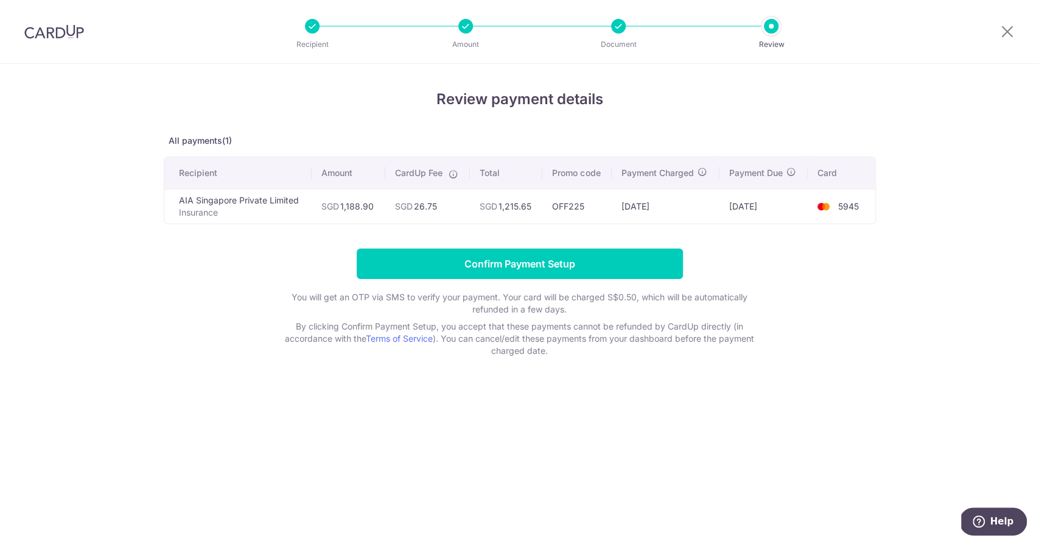
drag, startPoint x: 412, startPoint y: 204, endPoint x: 446, endPoint y: 202, distance: 33.5
click at [446, 202] on td "SGD 26.75" at bounding box center [427, 206] width 85 height 35
click at [431, 211] on td "SGD 26.75" at bounding box center [427, 206] width 85 height 35
click at [362, 208] on td "SGD 1,188.90" at bounding box center [349, 206] width 74 height 35
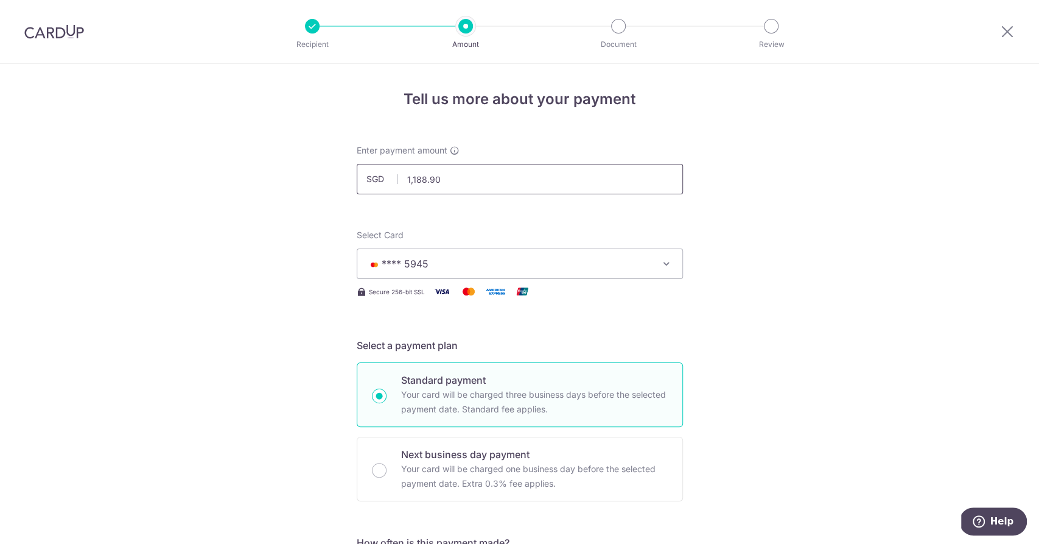
click at [468, 181] on input "1,188.90" at bounding box center [520, 179] width 326 height 30
click at [423, 180] on input "1,188.90" at bounding box center [520, 179] width 326 height 30
drag, startPoint x: 426, startPoint y: 179, endPoint x: 491, endPoint y: 208, distance: 71.7
click at [413, 180] on input "1,188.90" at bounding box center [520, 179] width 326 height 30
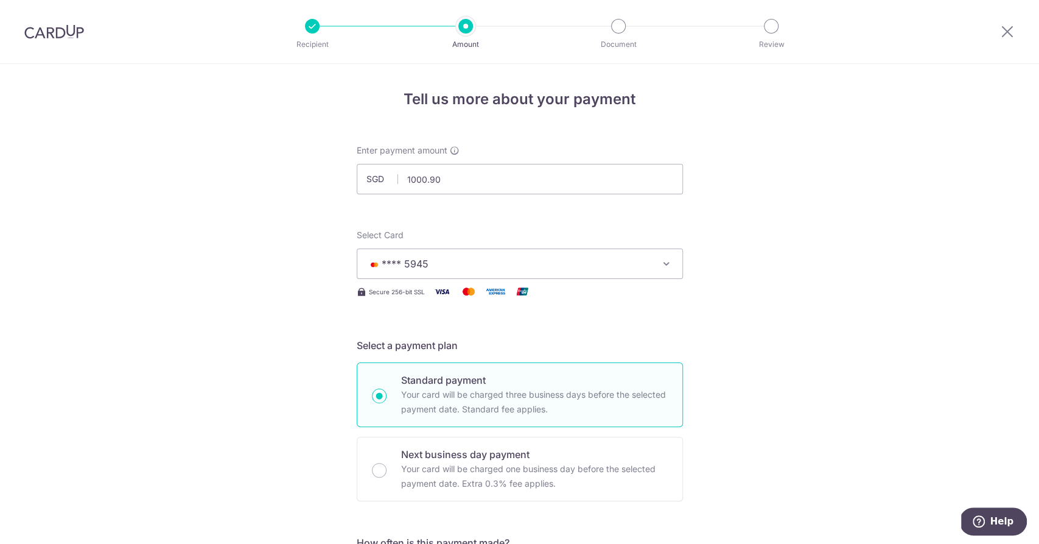
type input "1,000.90"
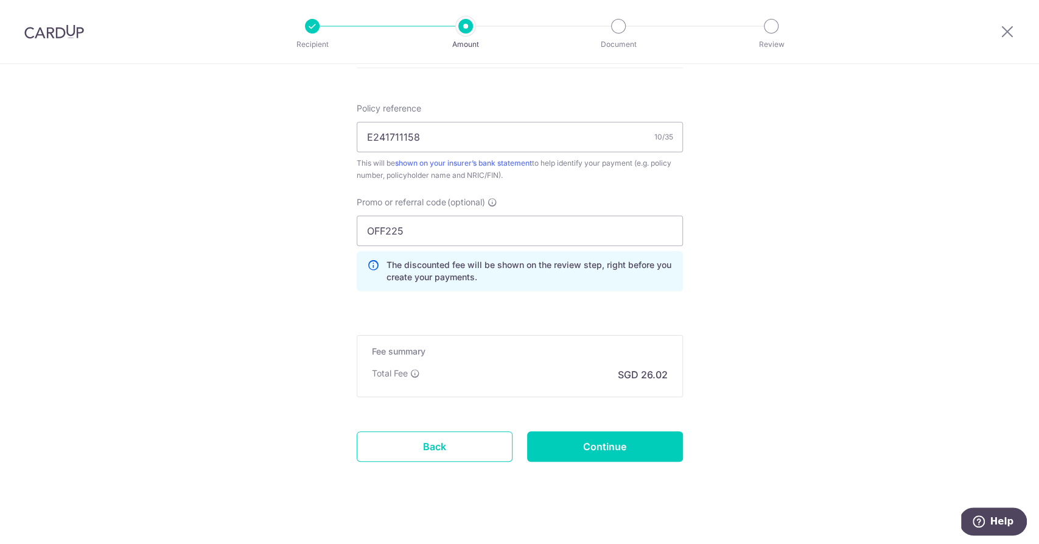
scroll to position [723, 0]
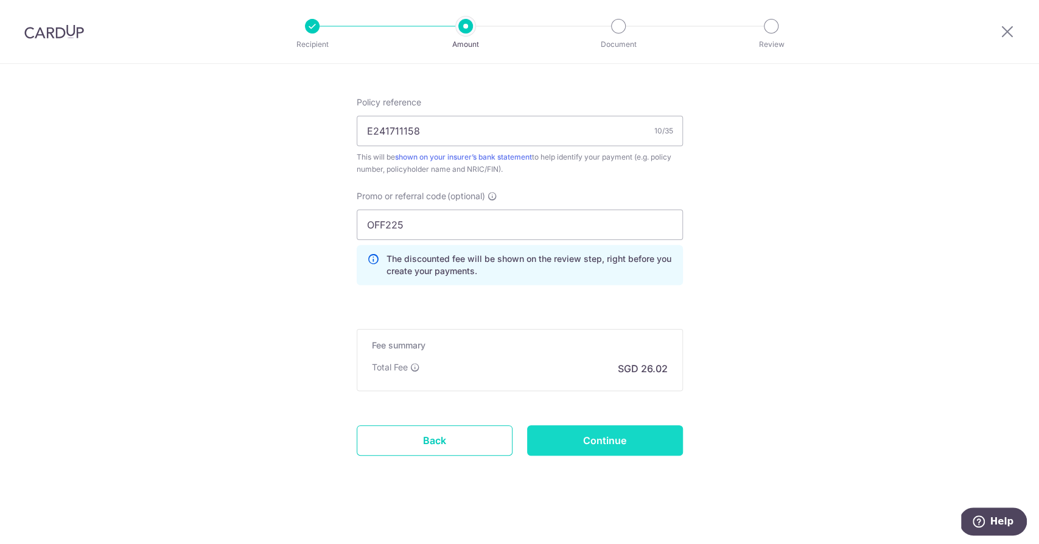
click at [627, 435] on input "Continue" at bounding box center [605, 440] width 156 height 30
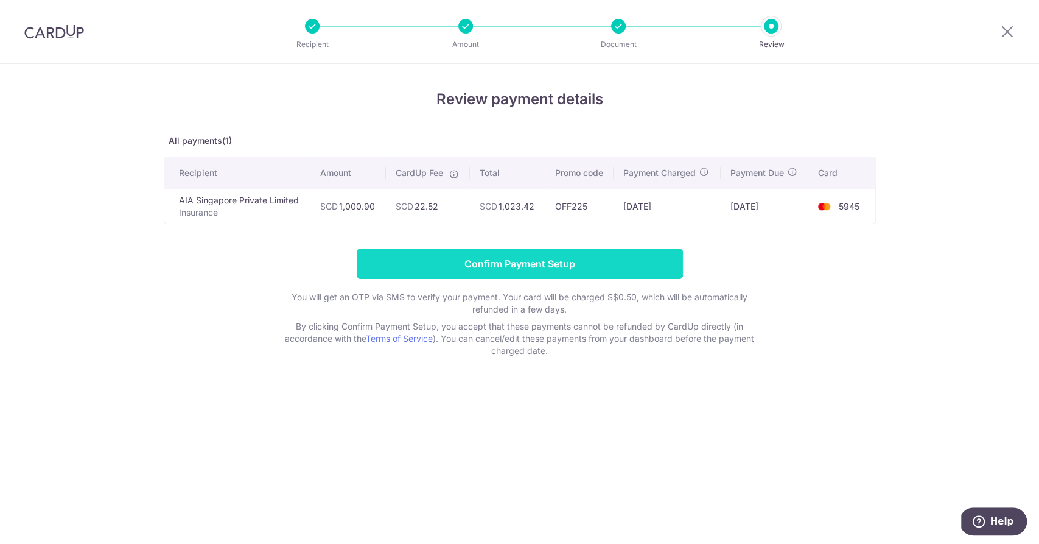
click at [525, 260] on input "Confirm Payment Setup" at bounding box center [520, 263] width 326 height 30
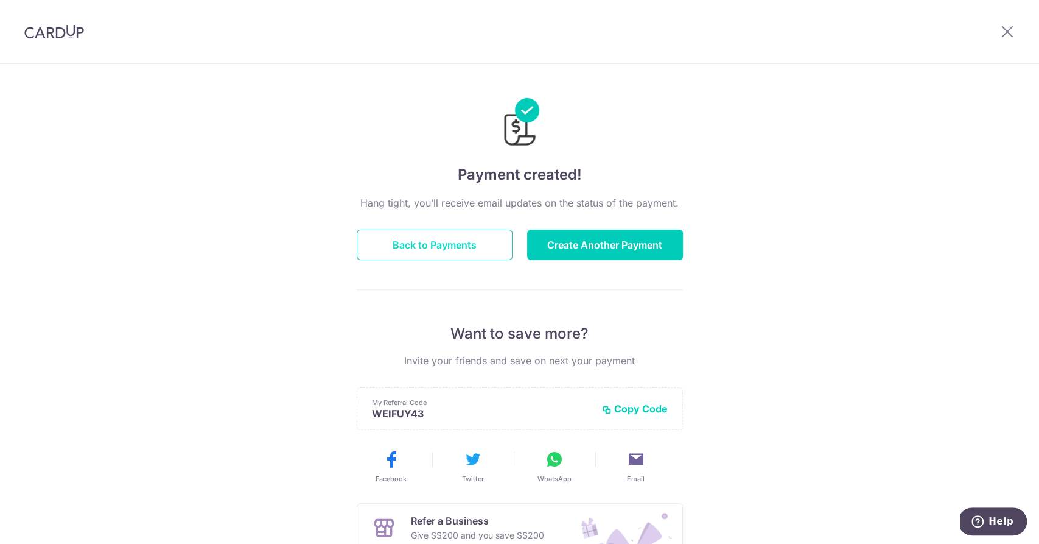
click at [434, 241] on button "Back to Payments" at bounding box center [435, 245] width 156 height 30
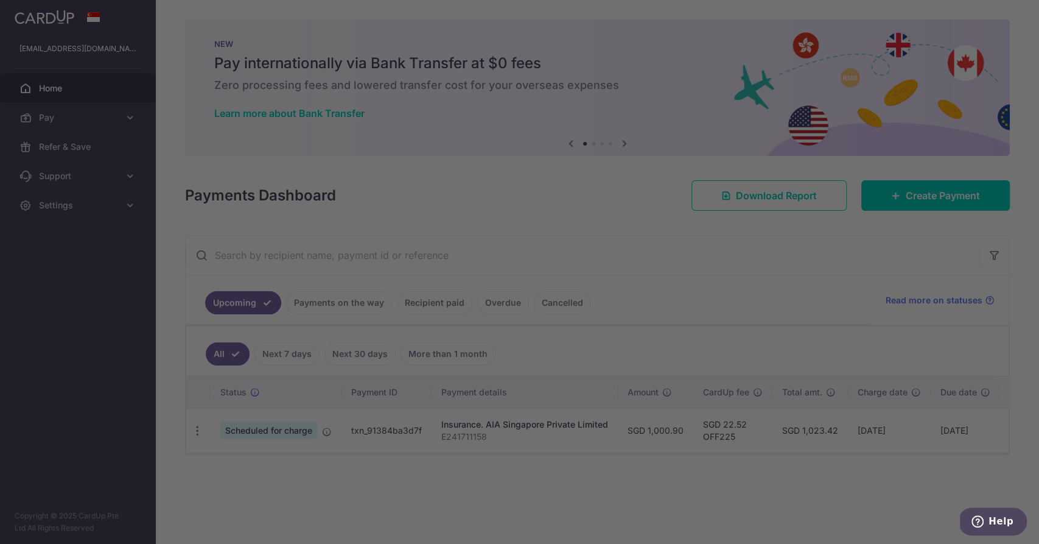
drag, startPoint x: 792, startPoint y: 424, endPoint x: 946, endPoint y: 434, distance: 153.8
click at [946, 434] on tr "Update payment Cancel payment Scheduled for charge txn_91384ba3d7f Insurance. A…" at bounding box center [639, 430] width 907 height 44
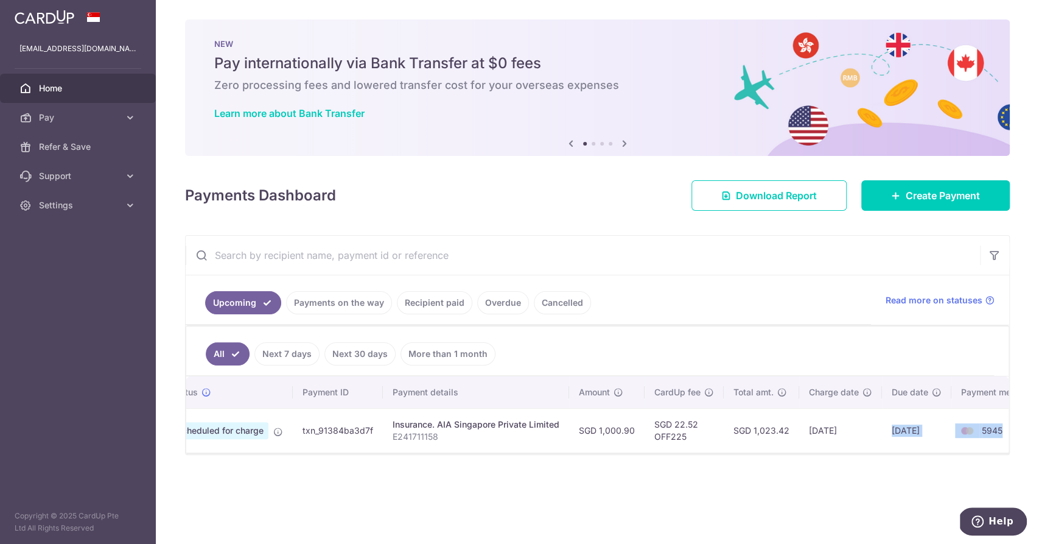
scroll to position [0, 76]
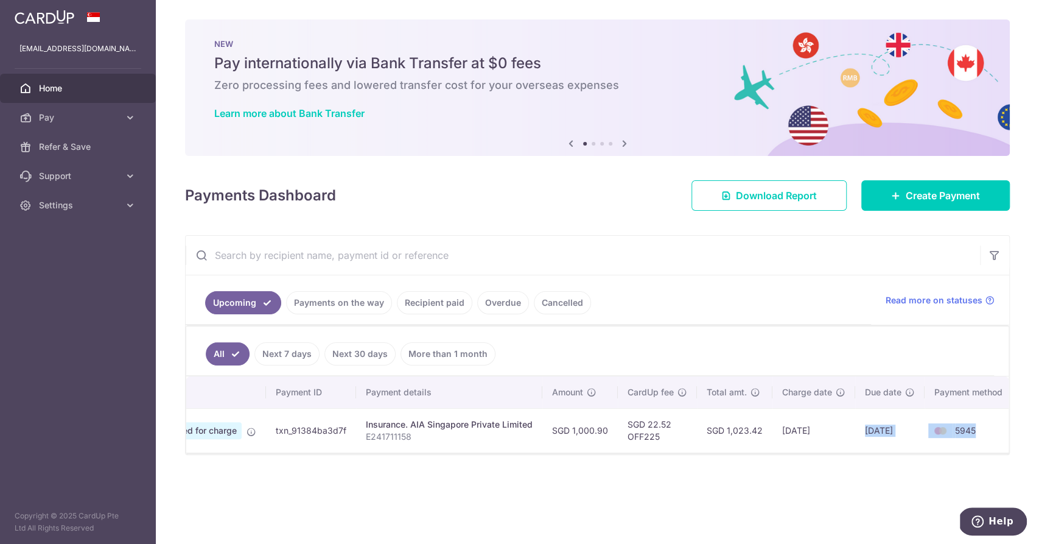
drag, startPoint x: 937, startPoint y: 429, endPoint x: 895, endPoint y: 424, distance: 43.0
click at [895, 424] on td "[DATE]" at bounding box center [890, 430] width 69 height 44
click at [893, 431] on td "[DATE]" at bounding box center [890, 430] width 69 height 44
click at [814, 427] on td "[DATE]" at bounding box center [814, 430] width 83 height 44
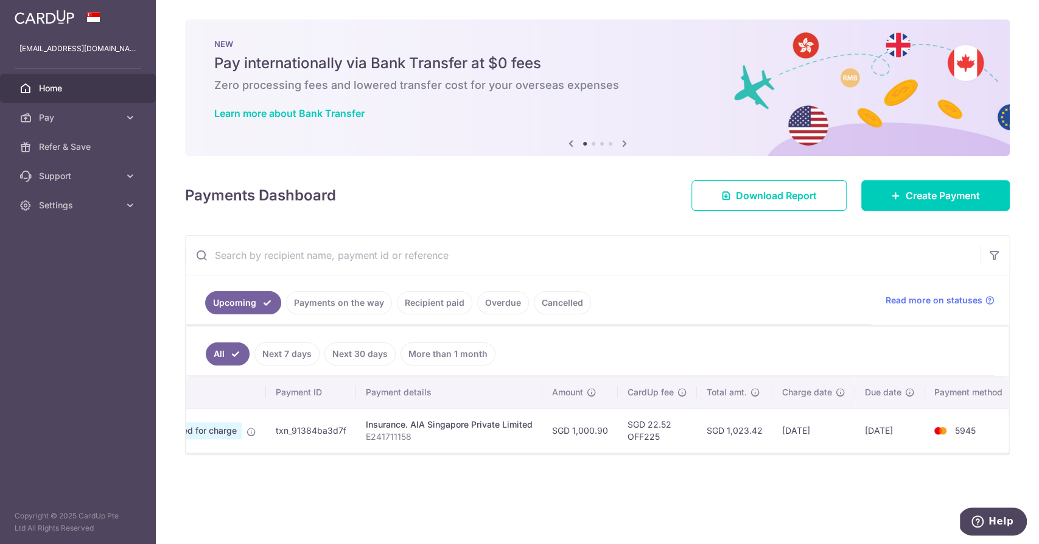
click at [814, 427] on td "[DATE]" at bounding box center [814, 430] width 83 height 44
click at [756, 429] on td "SGD 1,023.42" at bounding box center [735, 430] width 76 height 44
click at [663, 427] on td "SGD 22.52 OFF225" at bounding box center [657, 430] width 79 height 44
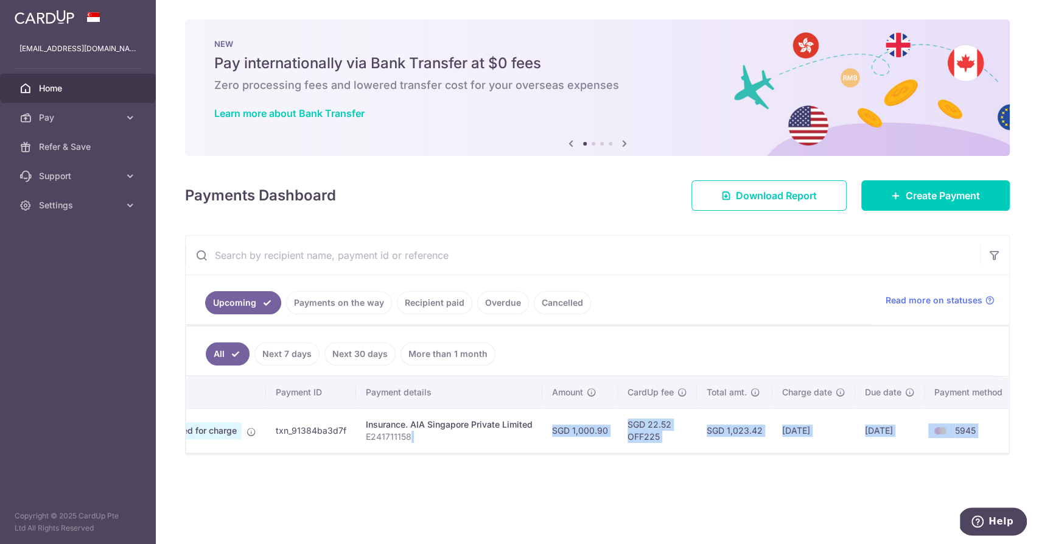
drag, startPoint x: 415, startPoint y: 427, endPoint x: 1039, endPoint y: 465, distance: 625.3
click at [1009, 452] on div "Status Payment ID Payment details Amount CardUp fee Total amt. Charge date Due …" at bounding box center [597, 414] width 823 height 76
click at [631, 490] on div "× Pause Schedule Pause all future payments in this series Pause just this one p…" at bounding box center [598, 272] width 884 height 544
click at [685, 351] on ul "All Next 7 days Next 30 days More than 1 month" at bounding box center [590, 350] width 808 height 49
